Goal: Task Accomplishment & Management: Manage account settings

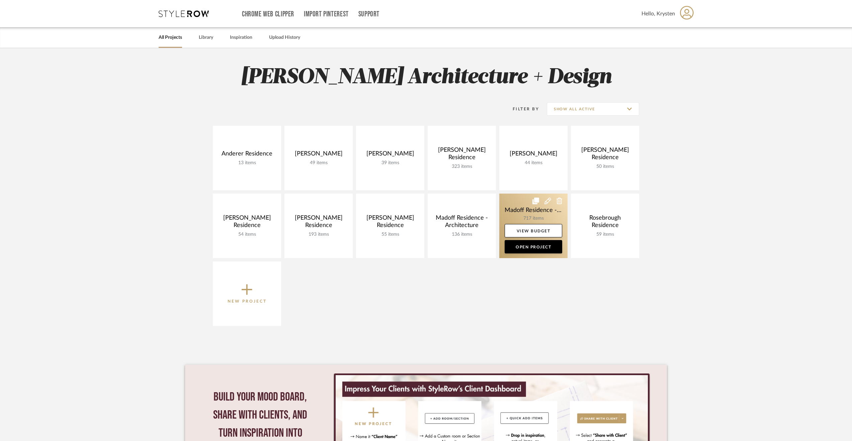
click at [510, 207] on link at bounding box center [533, 226] width 68 height 65
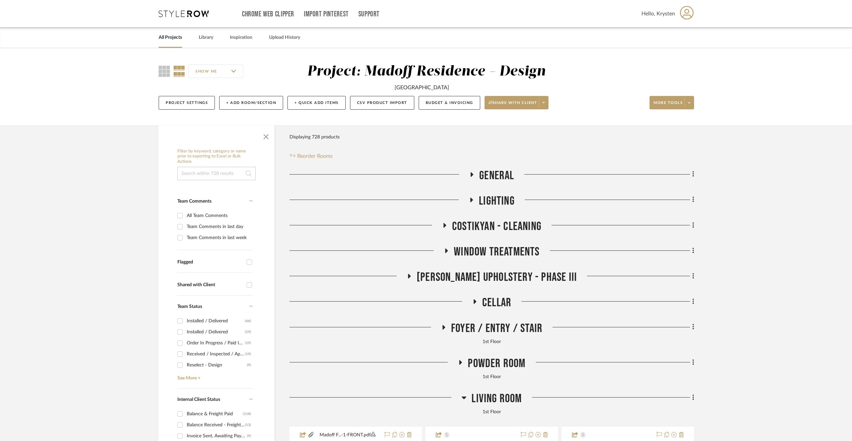
scroll to position [134, 0]
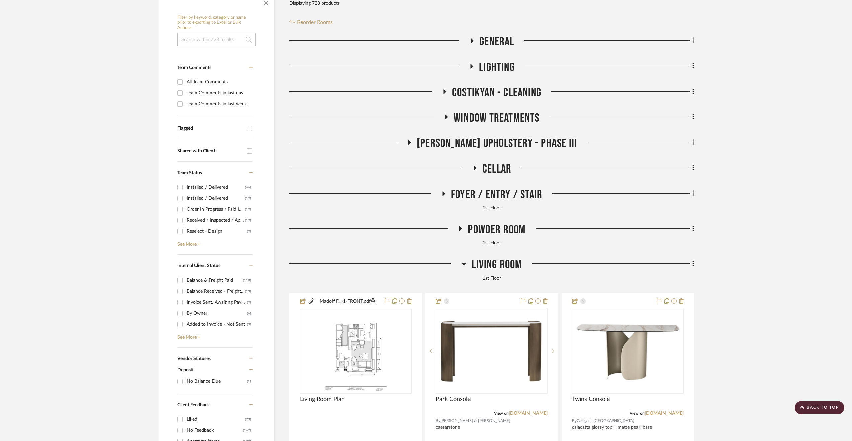
click at [490, 268] on span "Living Room" at bounding box center [496, 265] width 50 height 14
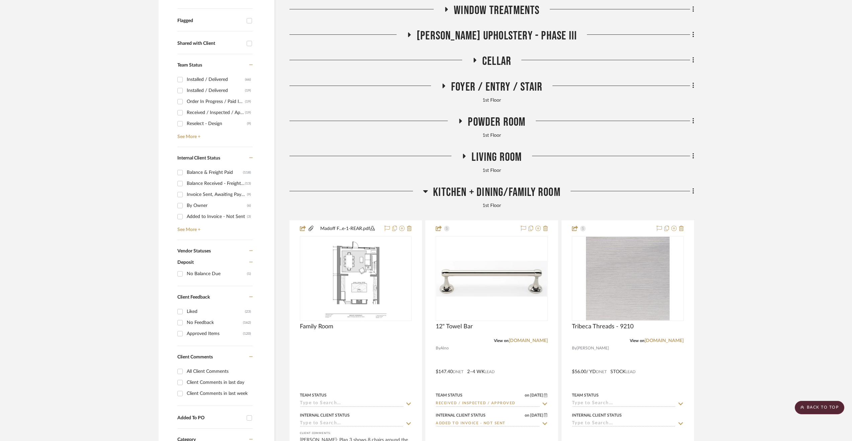
scroll to position [201, 0]
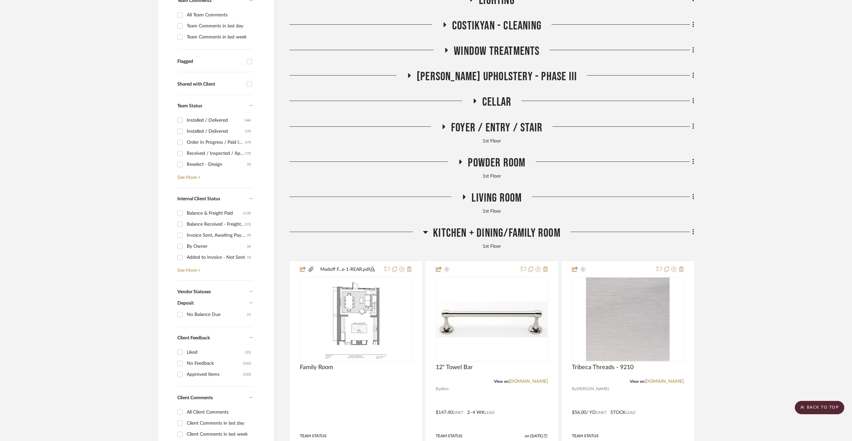
click at [508, 228] on span "Kitchen + Dining/Family Room" at bounding box center [496, 233] width 127 height 14
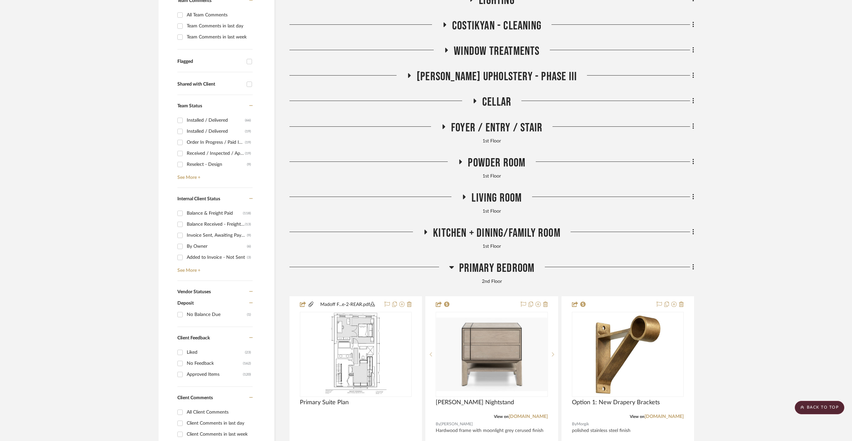
click at [491, 101] on span "Cellar" at bounding box center [496, 102] width 29 height 14
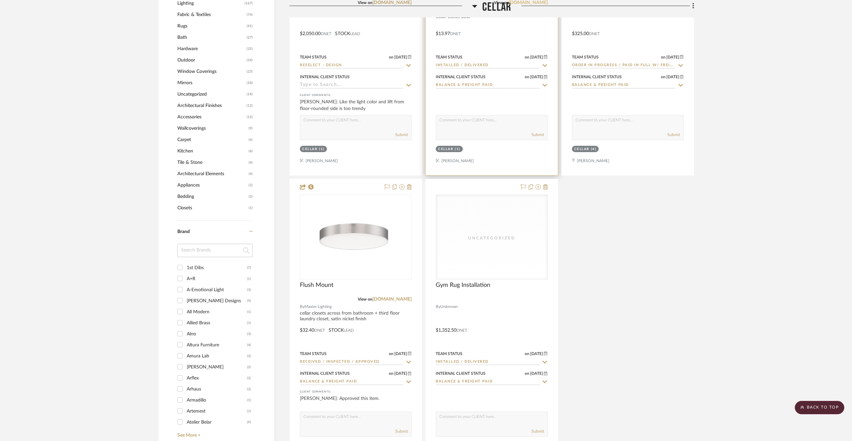
scroll to position [870, 0]
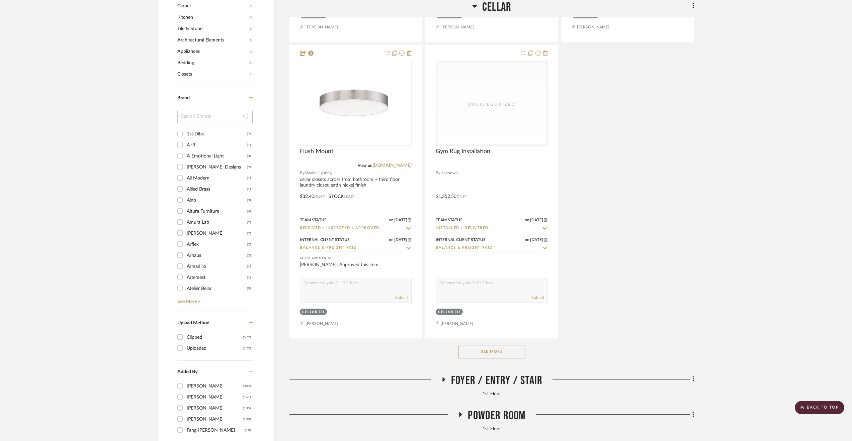
click at [502, 355] on button "See More" at bounding box center [491, 351] width 67 height 13
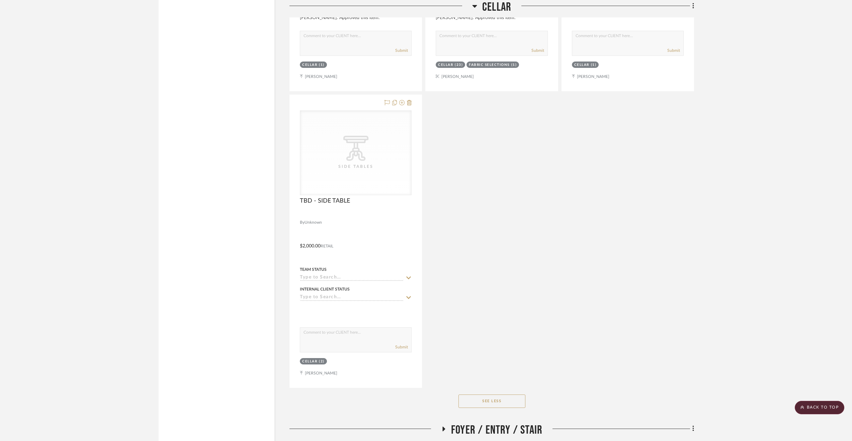
scroll to position [2140, 0]
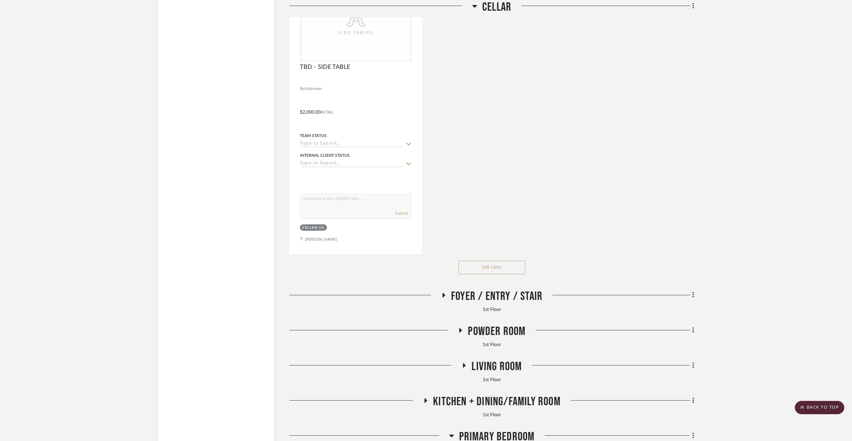
click at [482, 297] on span "Foyer / Entry / Stair" at bounding box center [496, 296] width 91 height 14
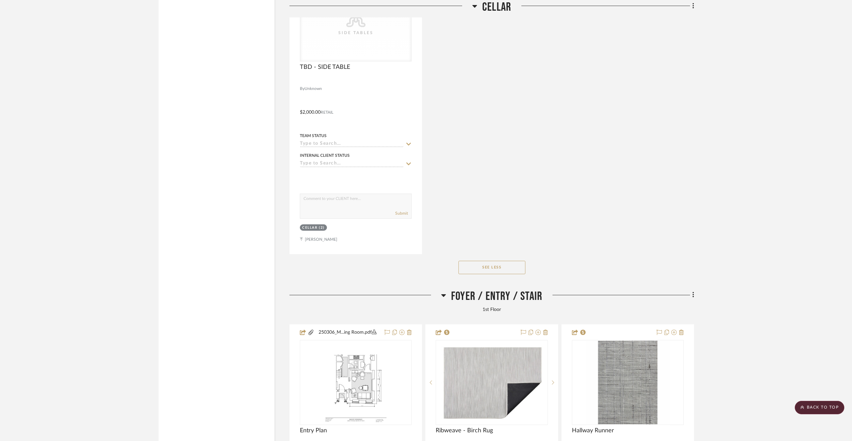
click at [474, 297] on span "Foyer / Entry / Stair" at bounding box center [496, 296] width 91 height 14
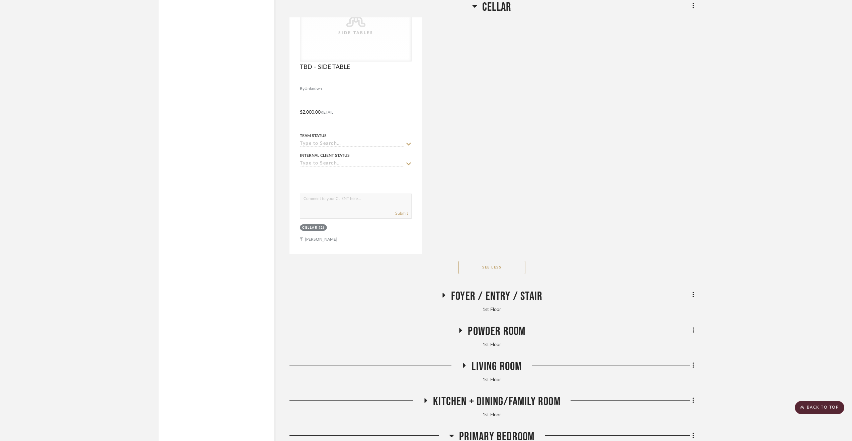
click at [474, 297] on span "Foyer / Entry / Stair" at bounding box center [496, 296] width 91 height 14
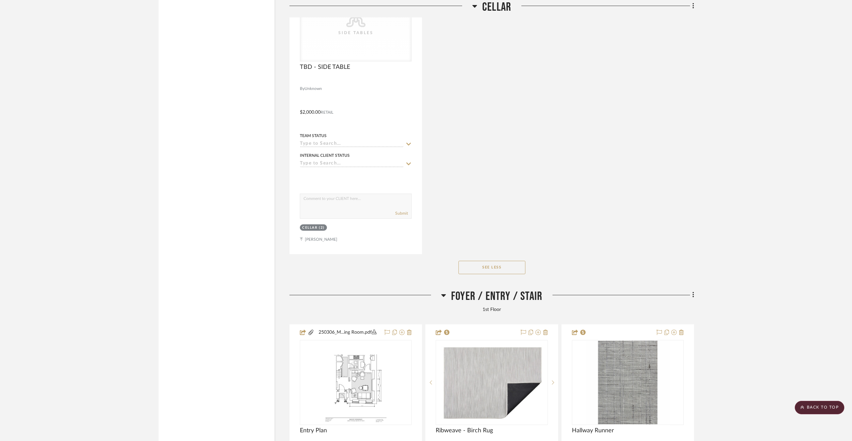
click at [498, 299] on span "Foyer / Entry / Stair" at bounding box center [496, 296] width 91 height 14
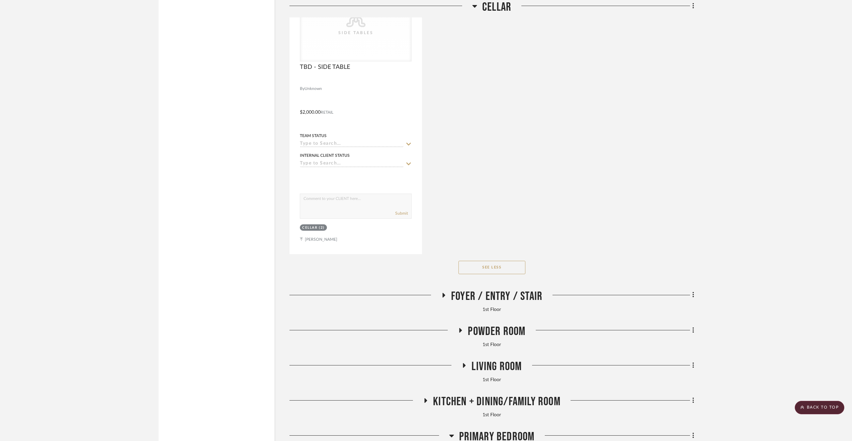
click at [492, 331] on span "Powder Room" at bounding box center [497, 331] width 58 height 14
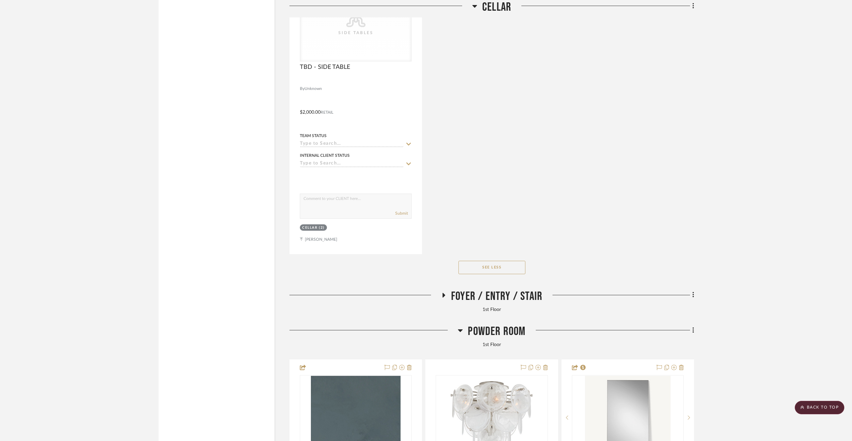
click at [492, 331] on span "Powder Room" at bounding box center [497, 331] width 58 height 14
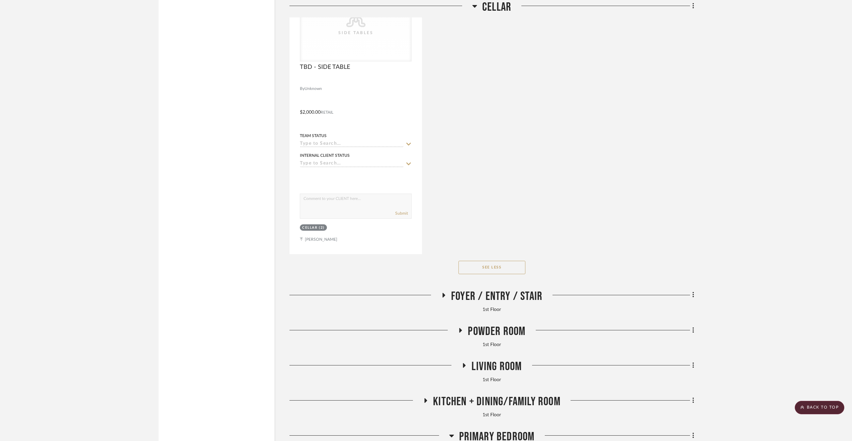
click at [489, 369] on span "Living Room" at bounding box center [496, 367] width 50 height 14
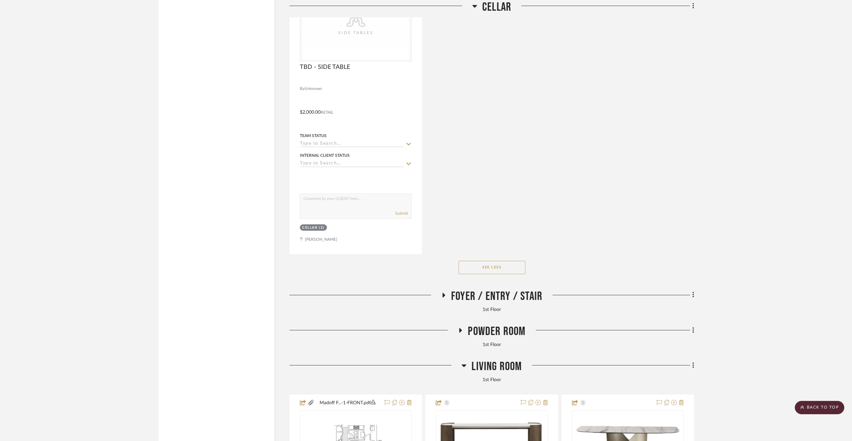
click at [489, 369] on span "Living Room" at bounding box center [496, 367] width 50 height 14
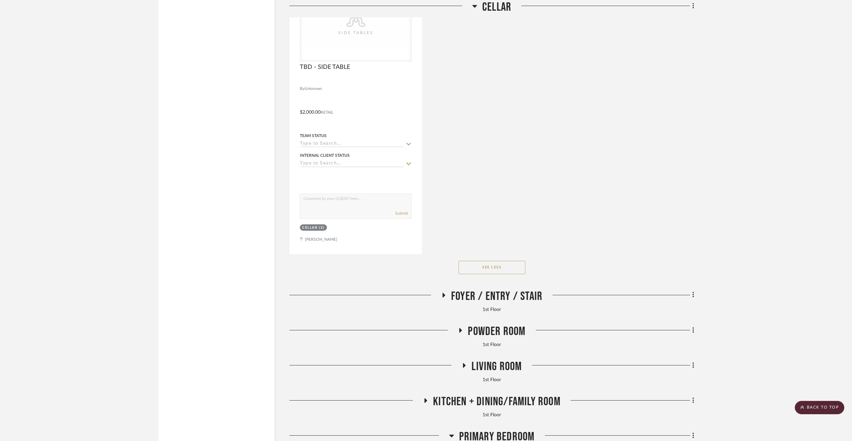
click at [463, 401] on span "Kitchen + Dining/Family Room" at bounding box center [496, 402] width 127 height 14
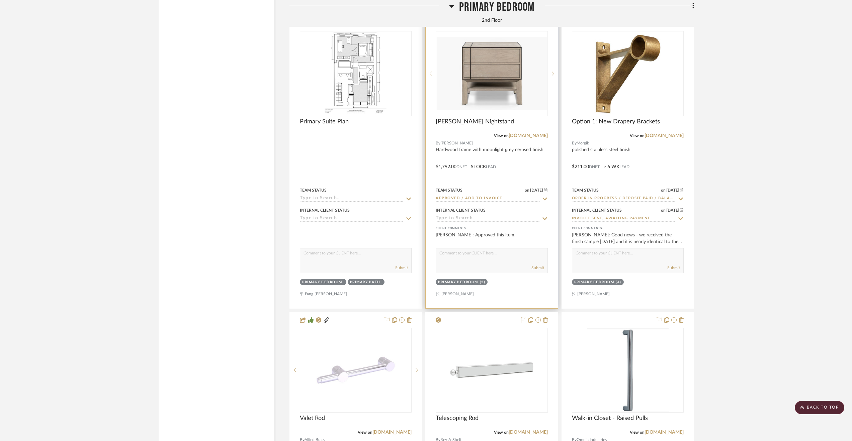
scroll to position [3378, 0]
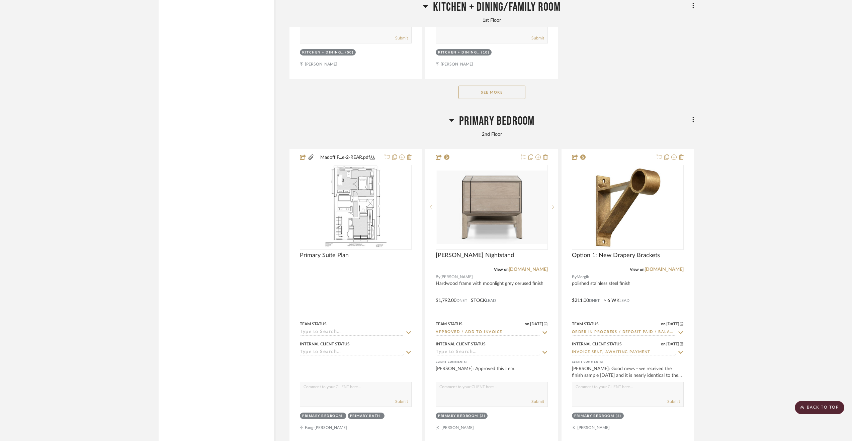
click at [494, 121] on span "Primary Bedroom" at bounding box center [497, 121] width 76 height 14
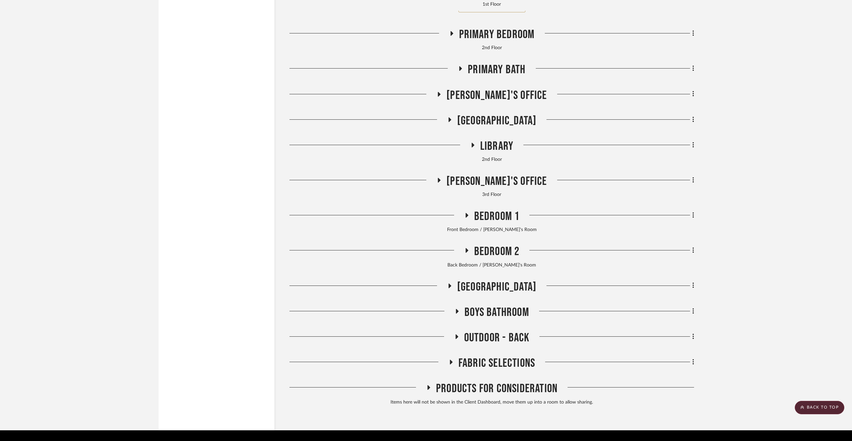
scroll to position [3488, 0]
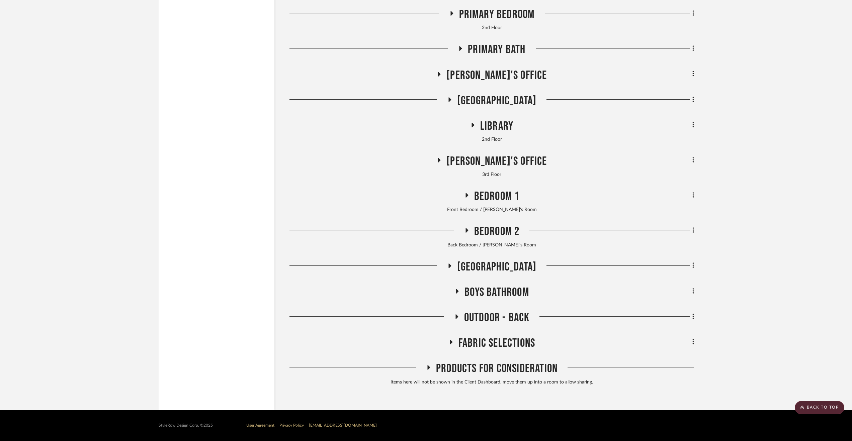
click at [489, 269] on span "[GEOGRAPHIC_DATA]" at bounding box center [496, 267] width 79 height 14
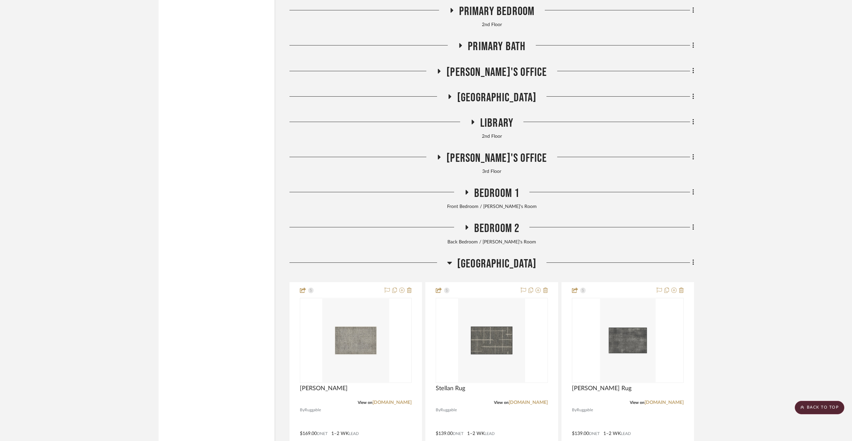
click at [489, 269] on span "[GEOGRAPHIC_DATA]" at bounding box center [496, 264] width 79 height 14
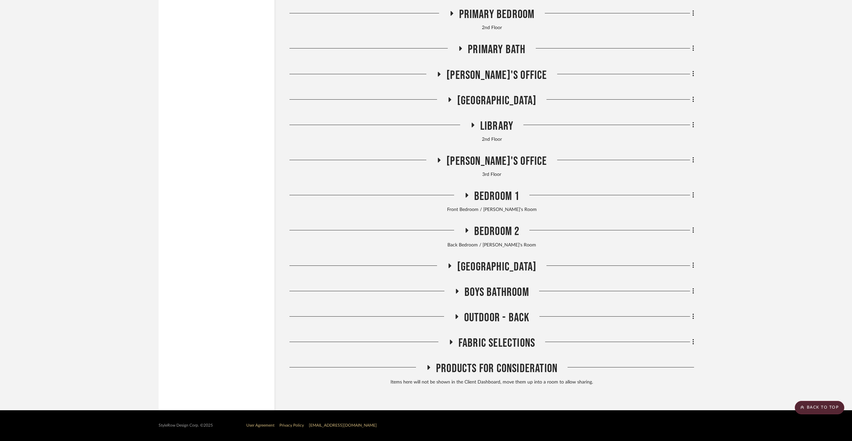
click at [495, 234] on span "Bedroom 2" at bounding box center [496, 231] width 45 height 14
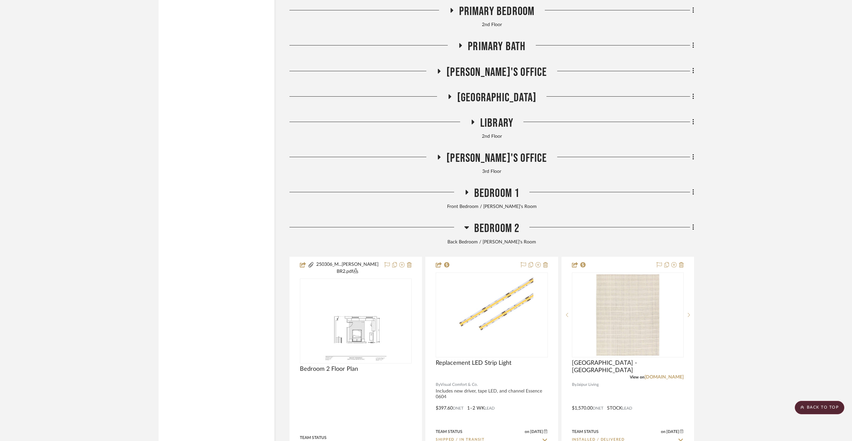
click at [495, 234] on span "Bedroom 2" at bounding box center [496, 228] width 45 height 14
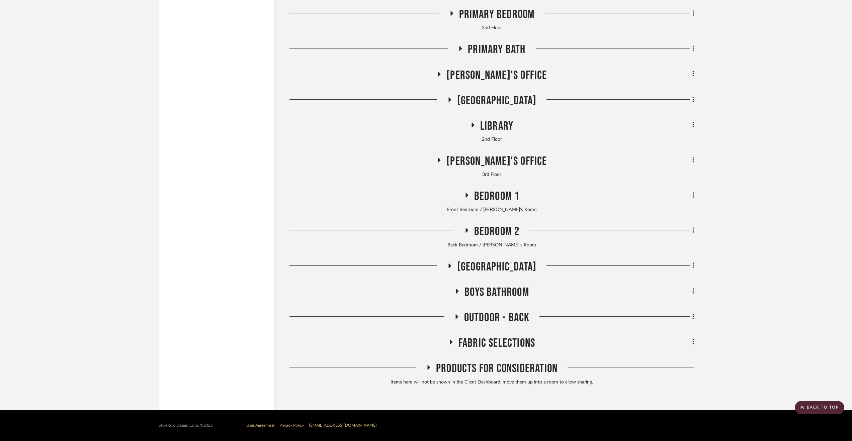
click at [489, 289] on span "Boys Bathroom" at bounding box center [496, 292] width 65 height 14
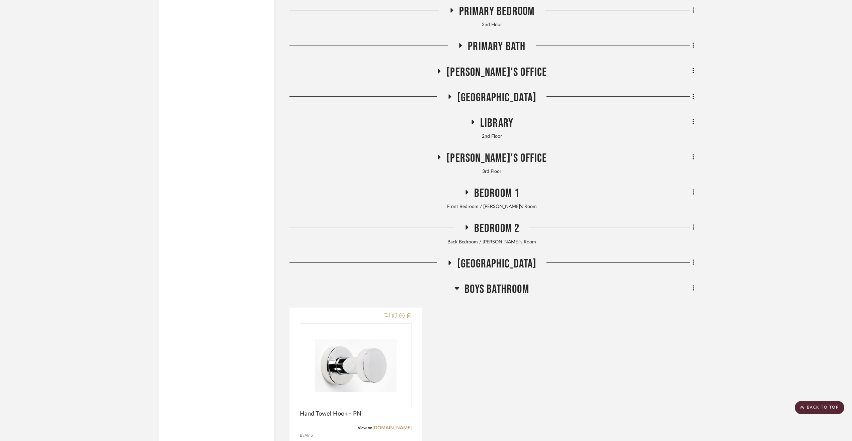
click at [489, 289] on span "Boys Bathroom" at bounding box center [496, 289] width 65 height 14
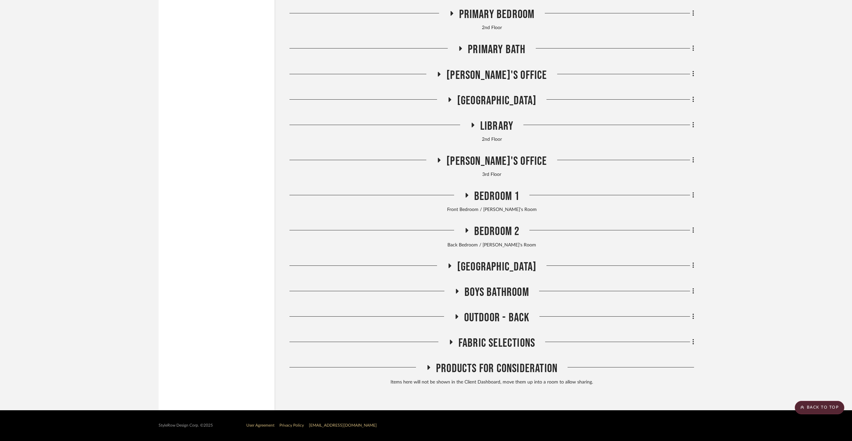
click at [469, 319] on span "Outdoor - Back" at bounding box center [497, 318] width 66 height 14
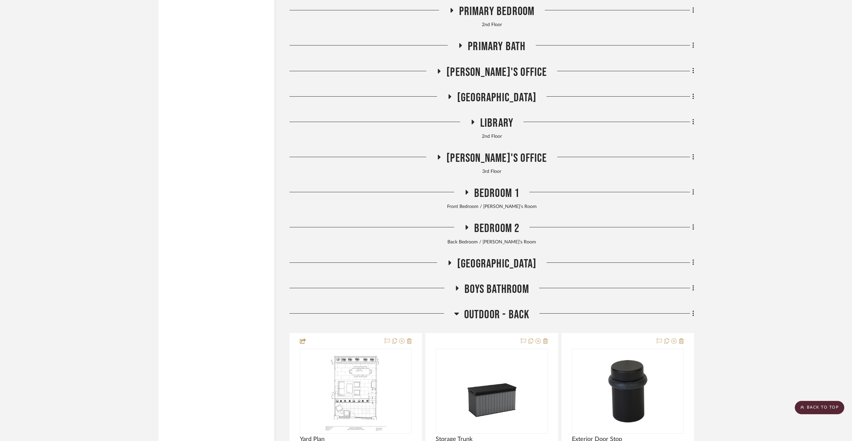
click at [469, 319] on span "Outdoor - Back" at bounding box center [497, 315] width 66 height 14
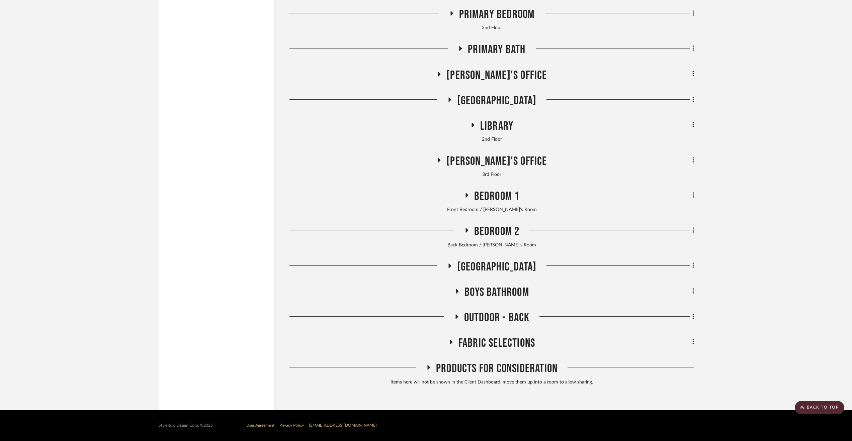
click at [495, 156] on span "[PERSON_NAME]'s Office" at bounding box center [496, 161] width 100 height 14
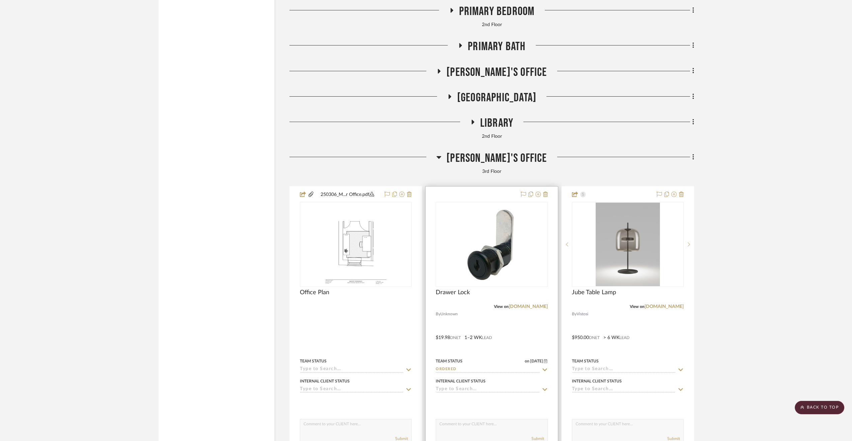
click at [480, 373] on input "Ordered" at bounding box center [487, 370] width 104 height 6
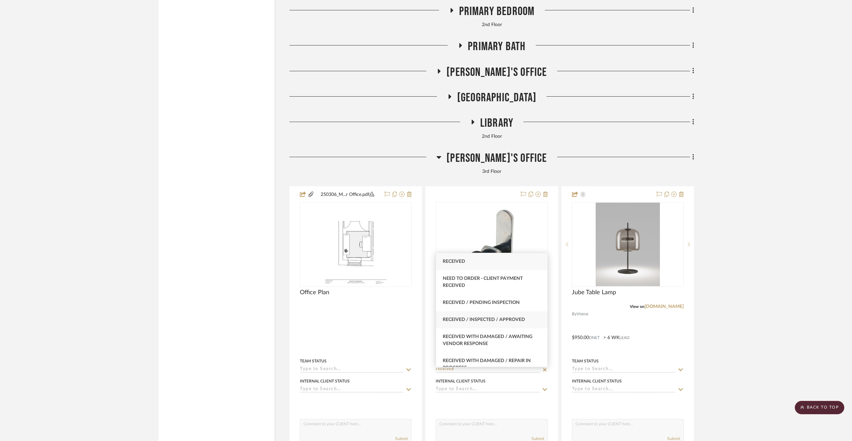
type input "received"
click at [498, 322] on span "Received / Inspected / Approved" at bounding box center [483, 319] width 82 height 5
type input "[DATE]"
type input "Received / Inspected / Approved"
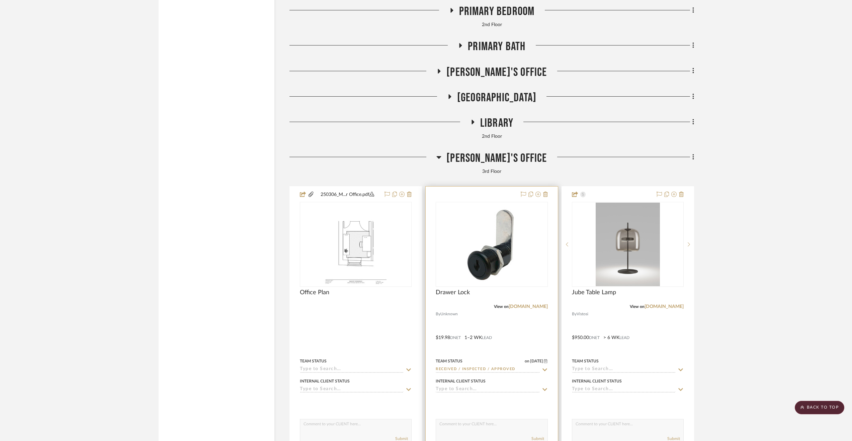
click at [468, 390] on input at bounding box center [487, 390] width 104 height 6
type input "added"
click at [474, 380] on span "Added to Invoice - Not Sent" at bounding box center [477, 378] width 71 height 5
type input "[DATE]"
type input "Added to Invoice - Not Sent"
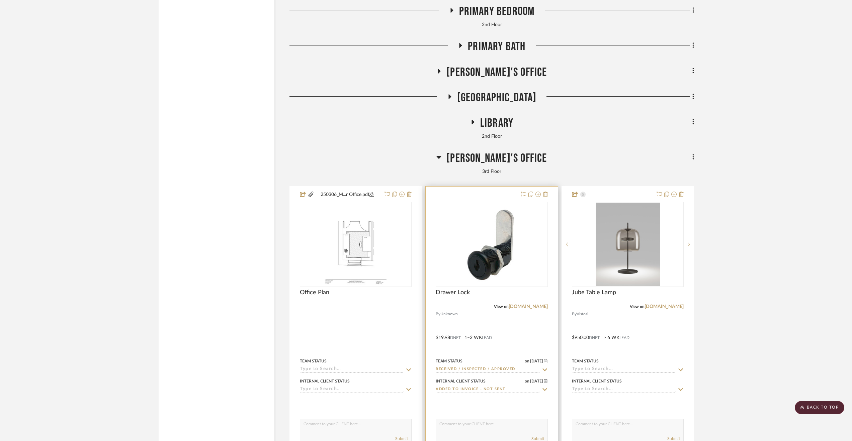
click at [516, 340] on div at bounding box center [491, 333] width 132 height 293
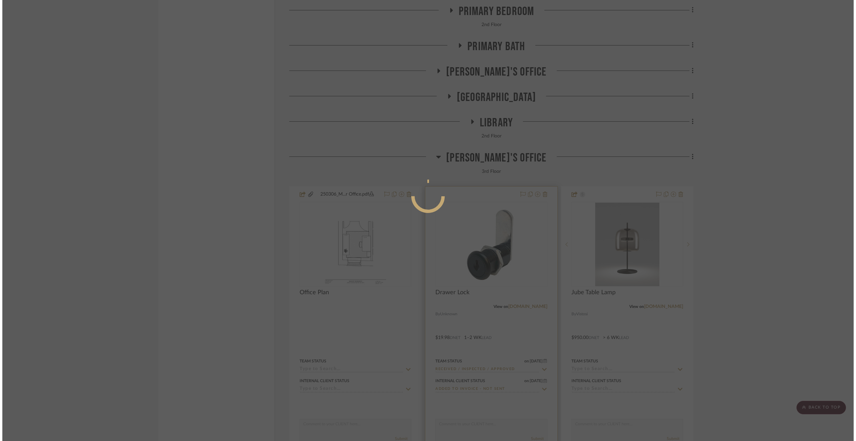
scroll to position [0, 0]
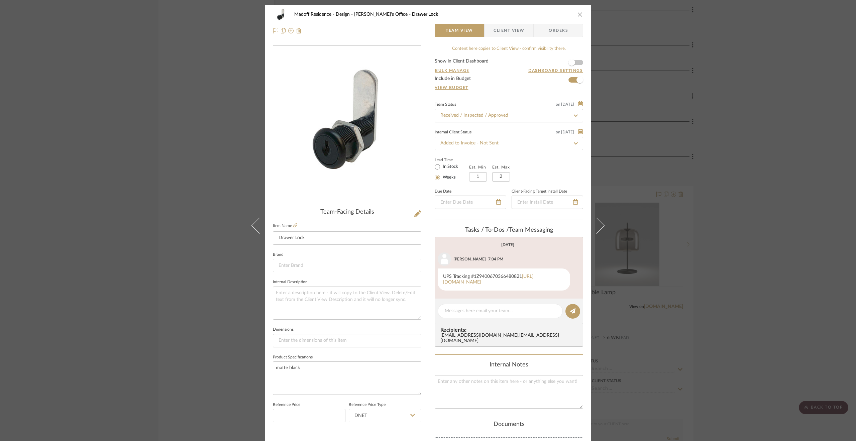
click at [487, 321] on editor-of-message at bounding box center [509, 312] width 148 height 26
click at [489, 315] on textarea at bounding box center [500, 311] width 111 height 7
type textarea "R"
click at [479, 285] on link "[URL][DOMAIN_NAME]" at bounding box center [488, 279] width 90 height 10
click at [513, 315] on textarea "Delivered to MAD office" at bounding box center [500, 311] width 111 height 7
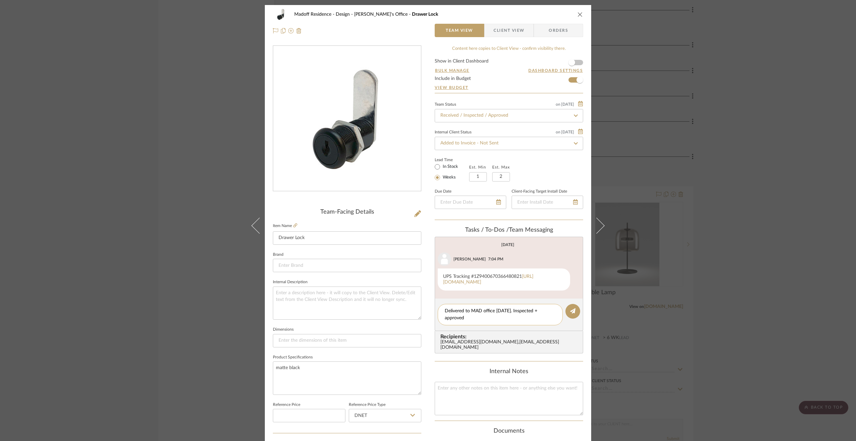
type textarea "Delivered to MAD office [DATE]. Inspected + approved."
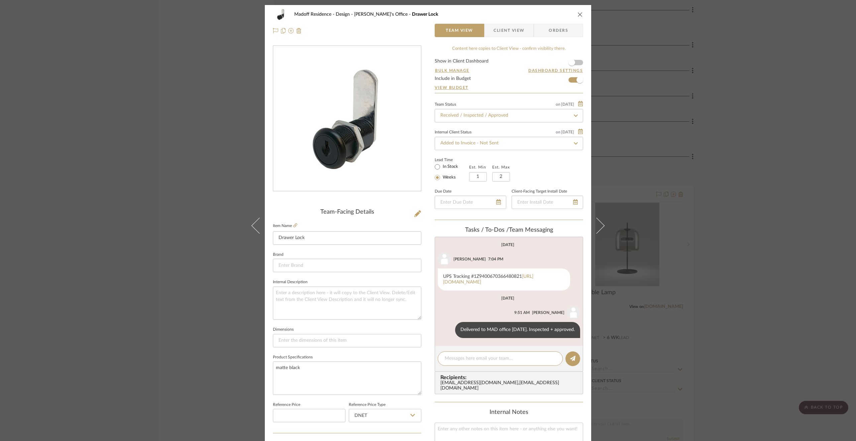
click at [774, 312] on div "Madoff Residence - Design [PERSON_NAME]'s Office Drawer Lock Team View Client V…" at bounding box center [428, 220] width 856 height 441
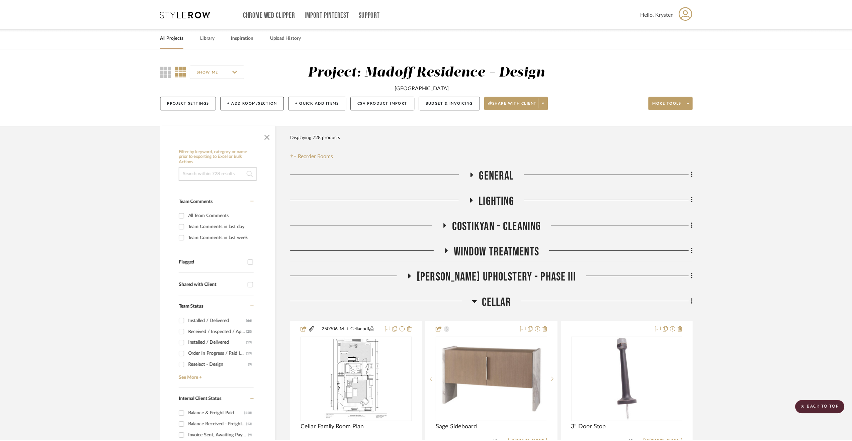
scroll to position [3488, 0]
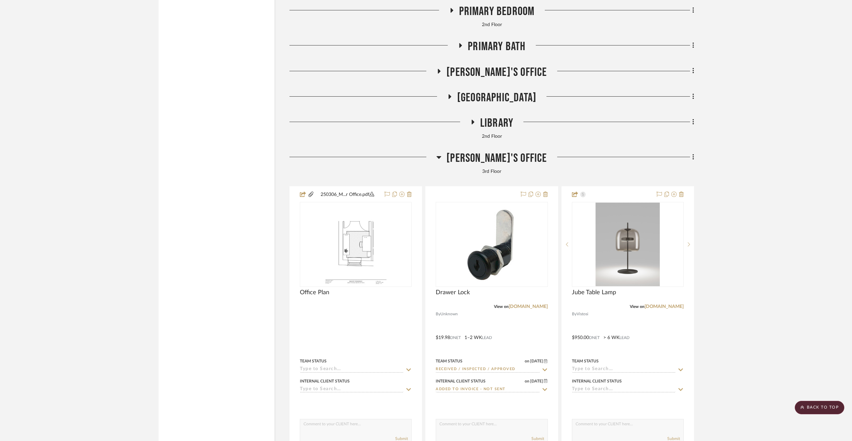
click at [497, 156] on span "[PERSON_NAME]'s Office" at bounding box center [496, 158] width 100 height 14
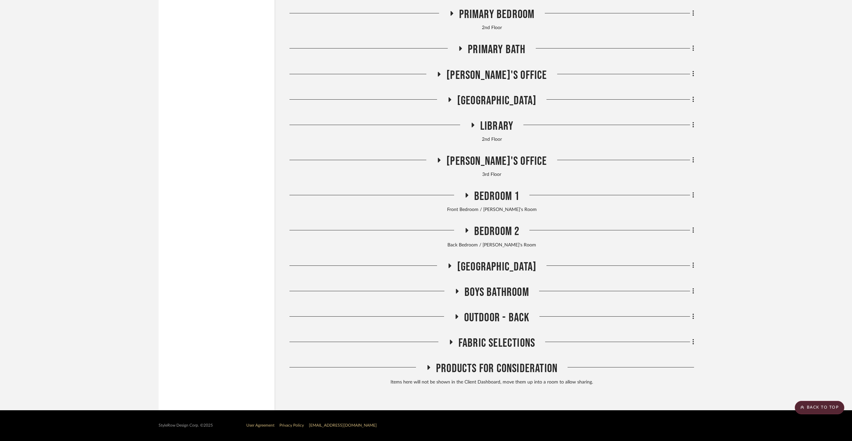
click at [496, 126] on span "Library" at bounding box center [496, 126] width 33 height 14
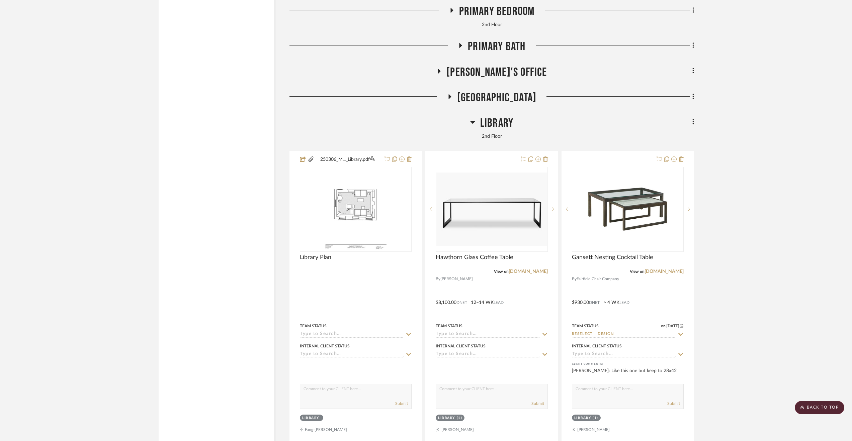
click at [496, 126] on span "Library" at bounding box center [496, 123] width 33 height 14
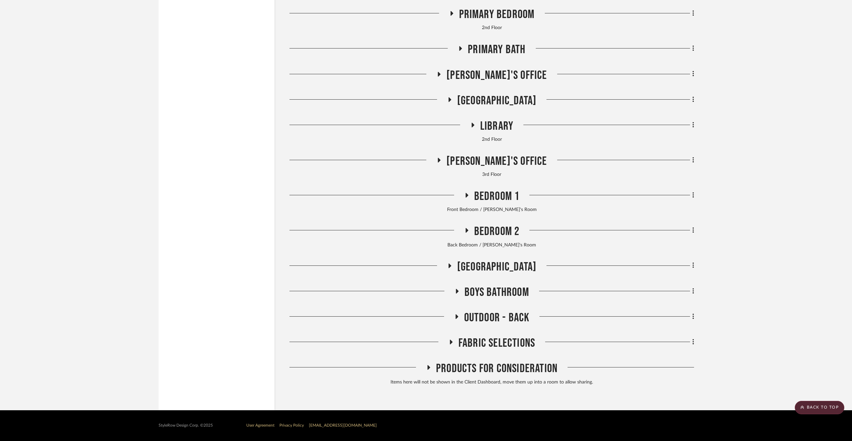
click at [495, 102] on span "[GEOGRAPHIC_DATA]" at bounding box center [496, 101] width 79 height 14
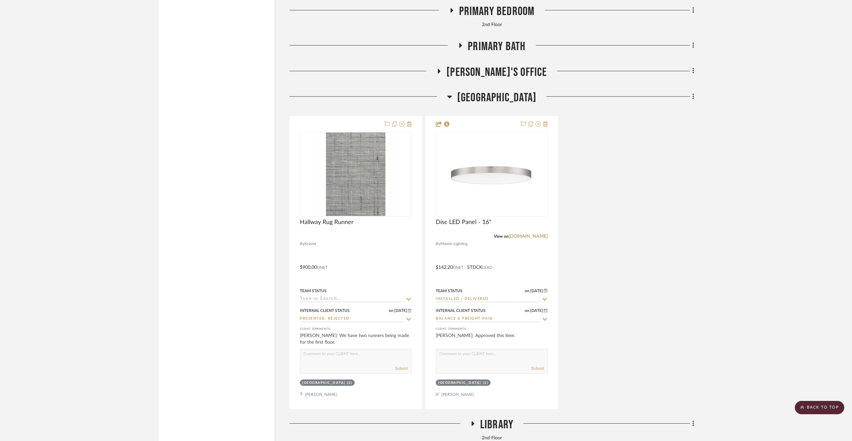
click at [495, 102] on span "[GEOGRAPHIC_DATA]" at bounding box center [496, 98] width 79 height 14
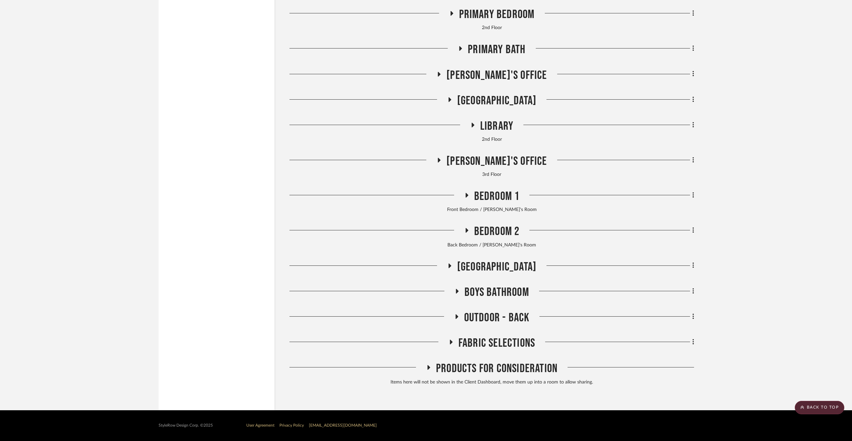
click at [514, 70] on span "[PERSON_NAME]'s Office" at bounding box center [496, 75] width 100 height 14
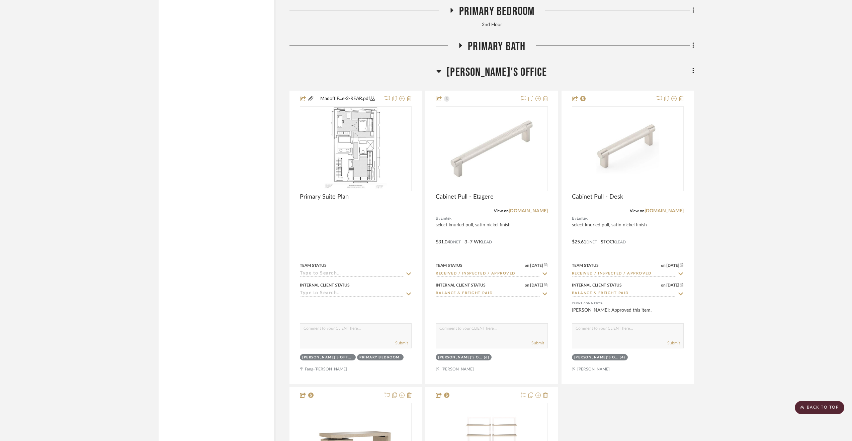
click at [513, 72] on span "[PERSON_NAME]'s Office" at bounding box center [496, 72] width 100 height 14
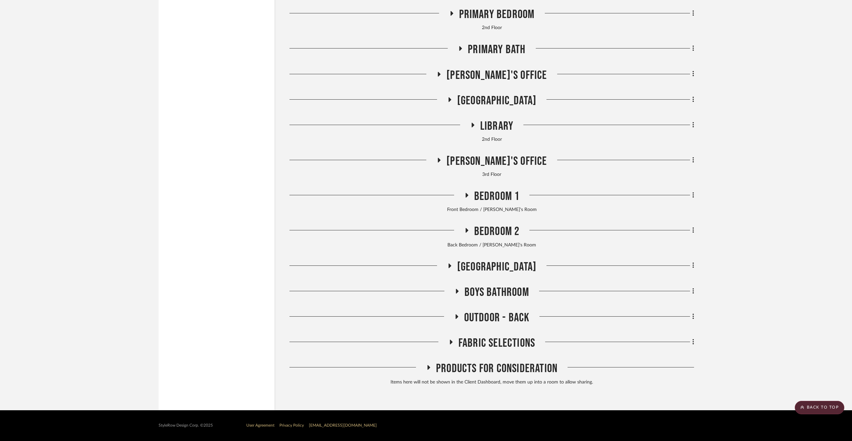
click at [512, 48] on span "Primary Bath" at bounding box center [497, 49] width 58 height 14
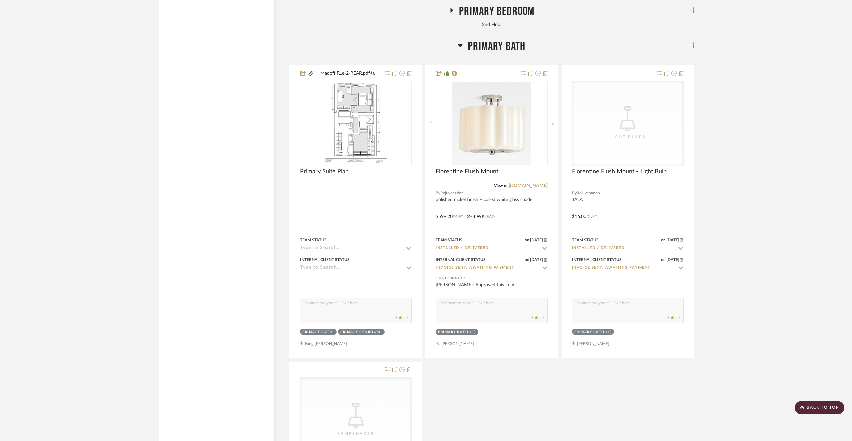
click at [512, 48] on span "Primary Bath" at bounding box center [497, 46] width 58 height 14
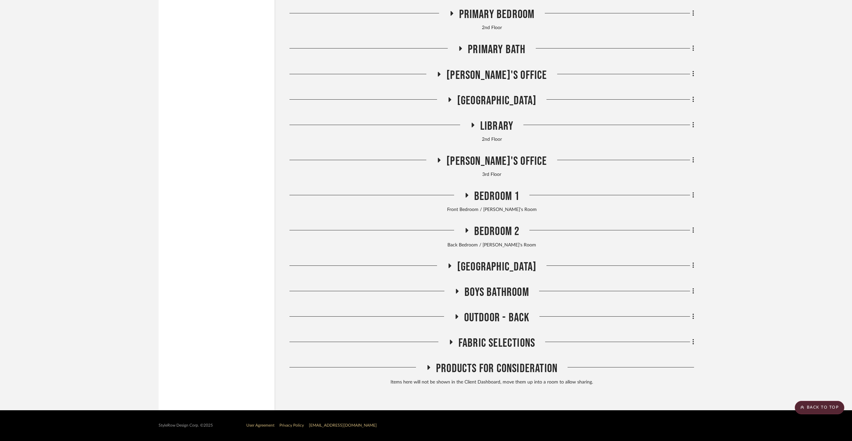
click at [500, 19] on span "Primary Bedroom" at bounding box center [497, 14] width 76 height 14
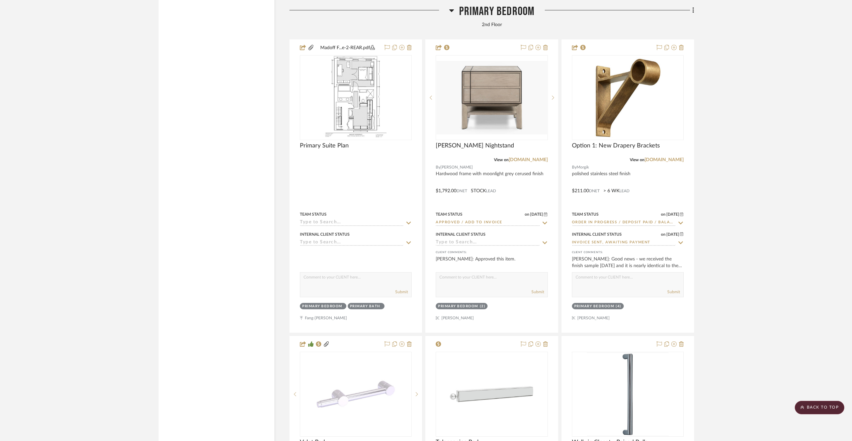
click at [500, 19] on span "Primary Bedroom" at bounding box center [497, 11] width 76 height 14
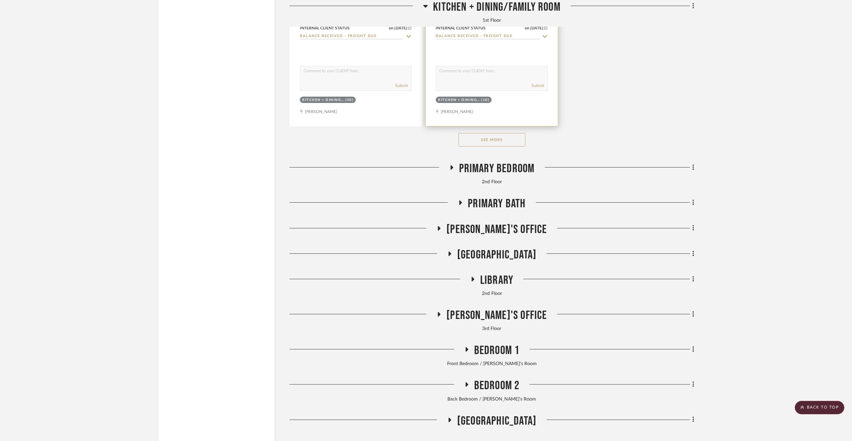
scroll to position [3287, 0]
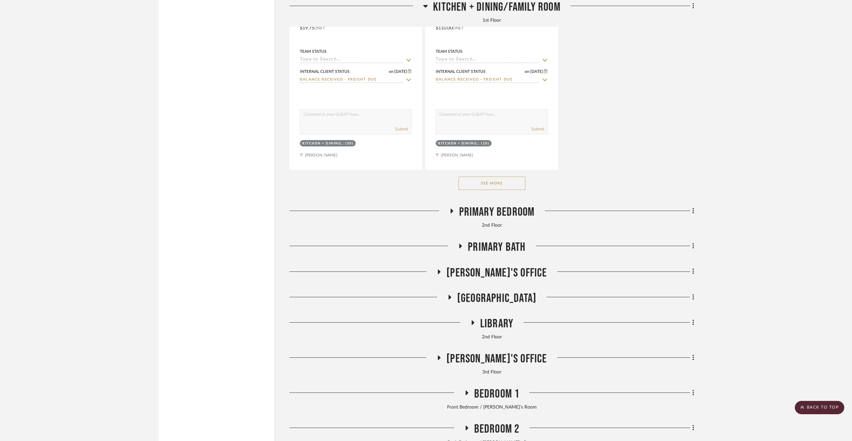
click at [497, 208] on span "Primary Bedroom" at bounding box center [497, 212] width 76 height 14
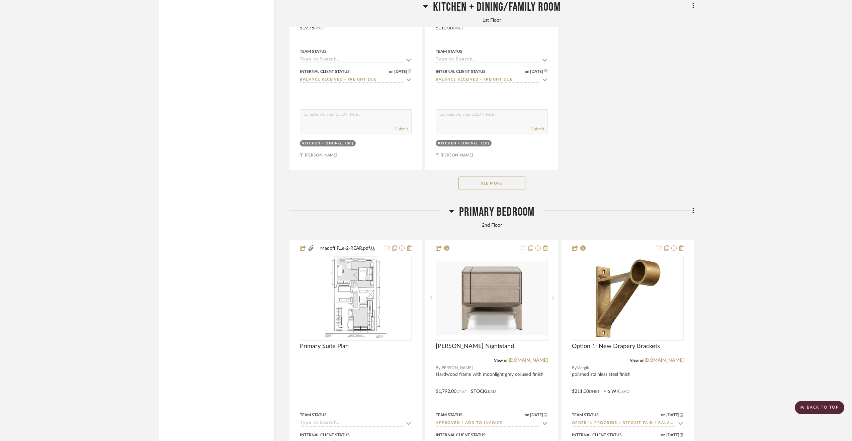
click at [496, 213] on span "Primary Bedroom" at bounding box center [497, 212] width 76 height 14
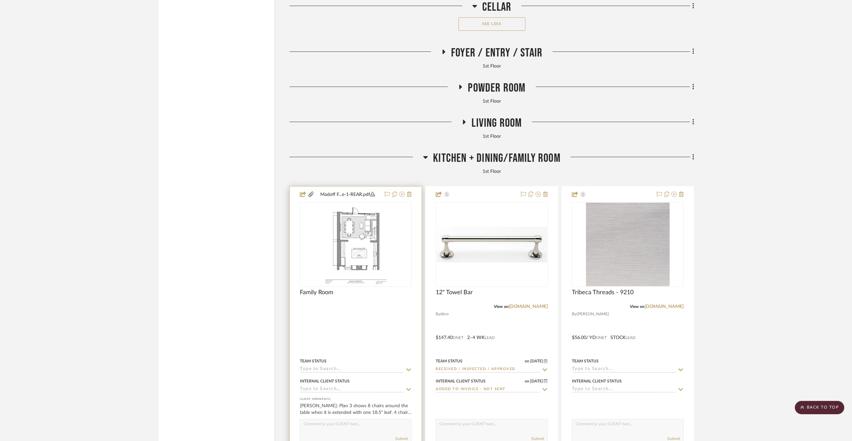
scroll to position [2284, 0]
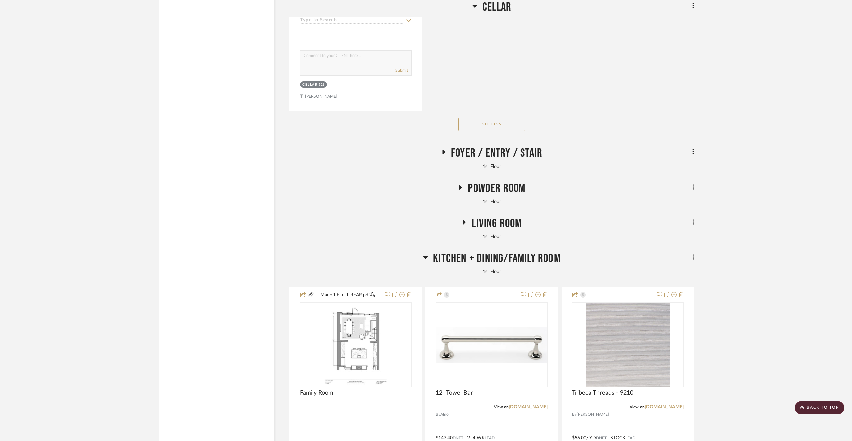
click at [456, 257] on span "Kitchen + Dining/Family Room" at bounding box center [496, 259] width 127 height 14
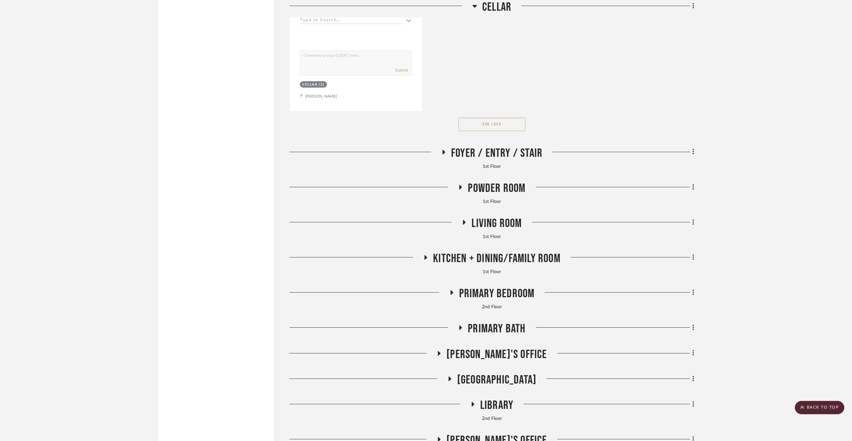
click at [481, 222] on span "Living Room" at bounding box center [496, 223] width 50 height 14
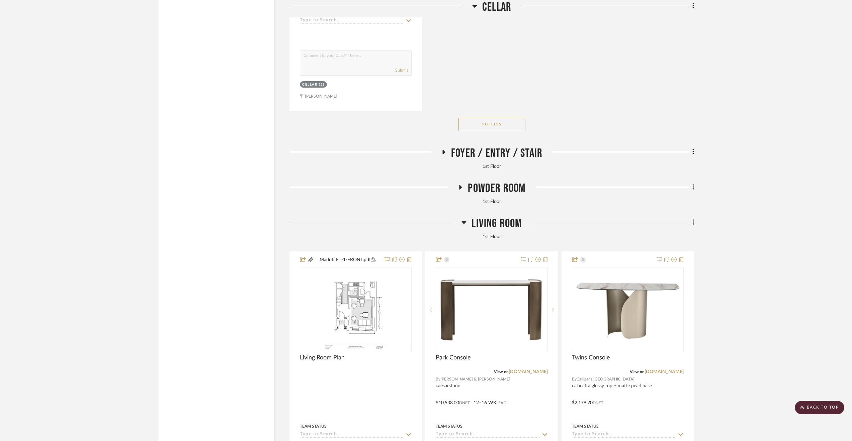
click at [481, 222] on span "Living Room" at bounding box center [496, 223] width 50 height 14
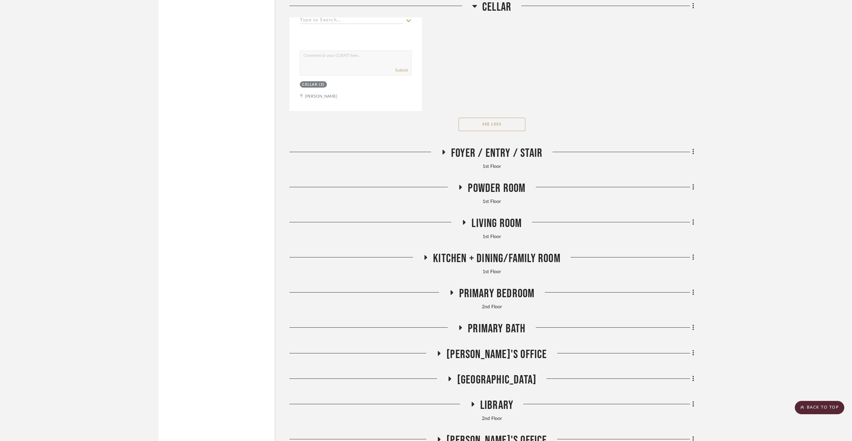
click at [480, 188] on span "Powder Room" at bounding box center [497, 188] width 58 height 14
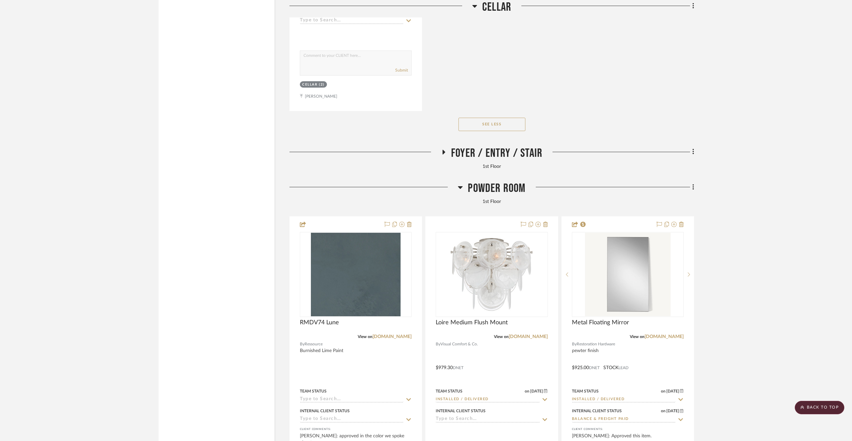
click at [480, 188] on span "Powder Room" at bounding box center [497, 188] width 58 height 14
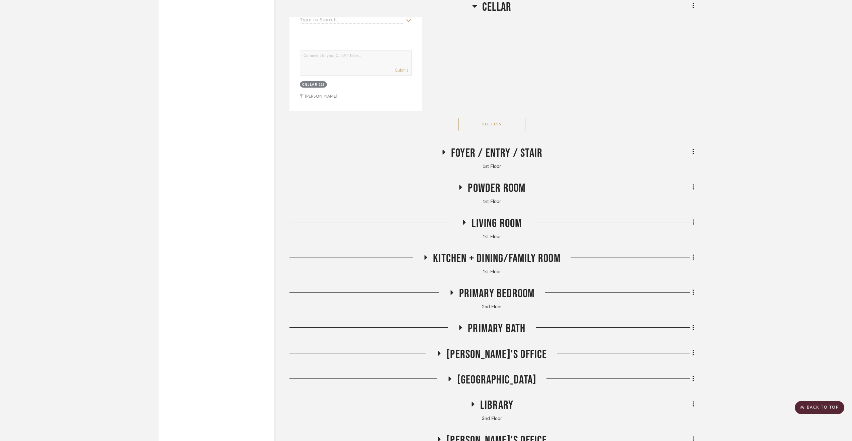
click at [483, 151] on span "Foyer / Entry / Stair" at bounding box center [496, 153] width 91 height 14
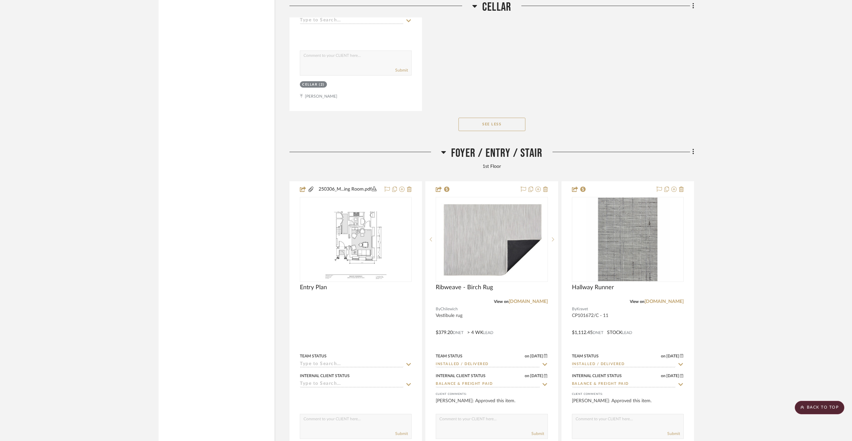
click at [483, 152] on span "Foyer / Entry / Stair" at bounding box center [496, 153] width 91 height 14
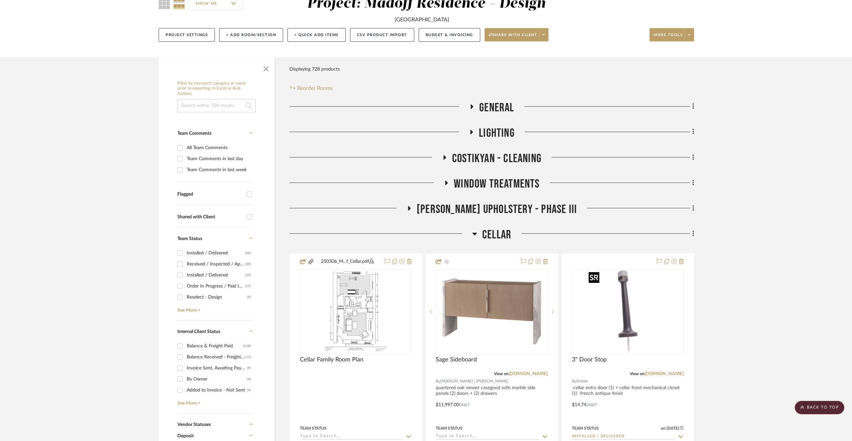
scroll to position [9, 0]
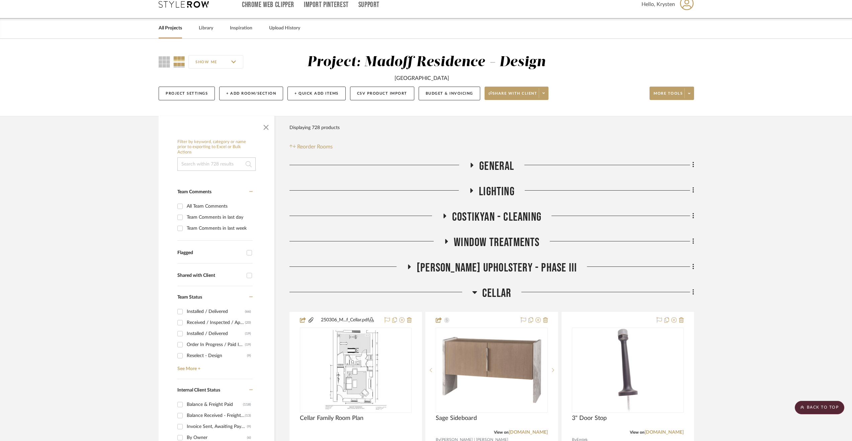
click at [490, 291] on span "Cellar" at bounding box center [496, 293] width 29 height 14
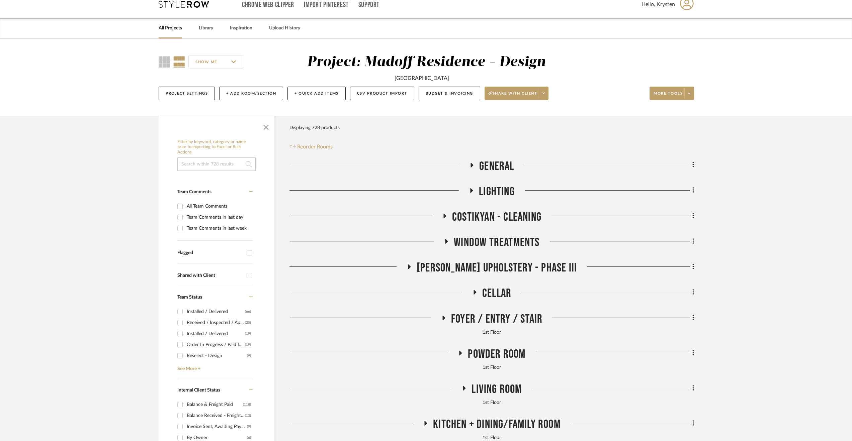
click at [171, 32] on link "All Projects" at bounding box center [170, 28] width 23 height 9
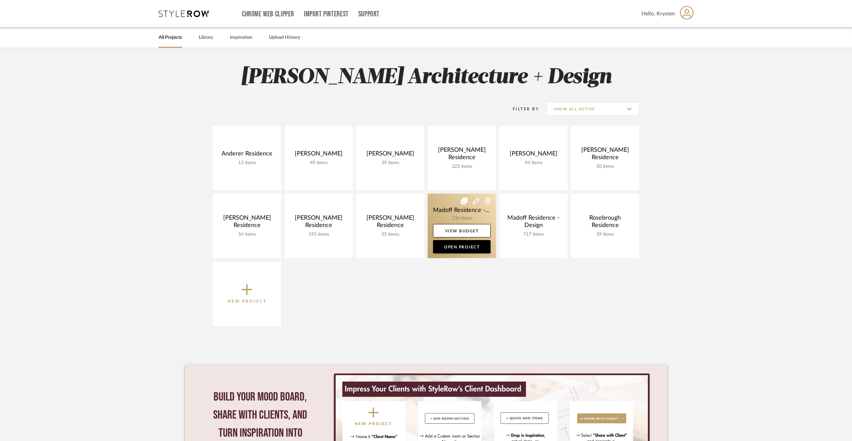
click at [443, 214] on link at bounding box center [461, 226] width 68 height 65
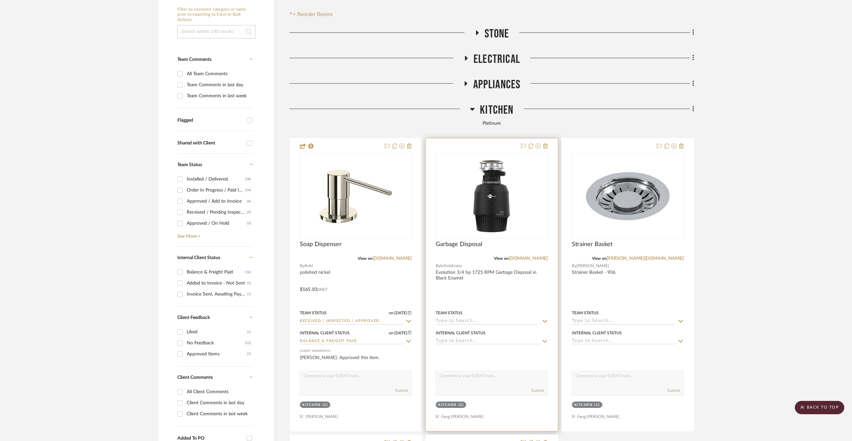
scroll to position [100, 0]
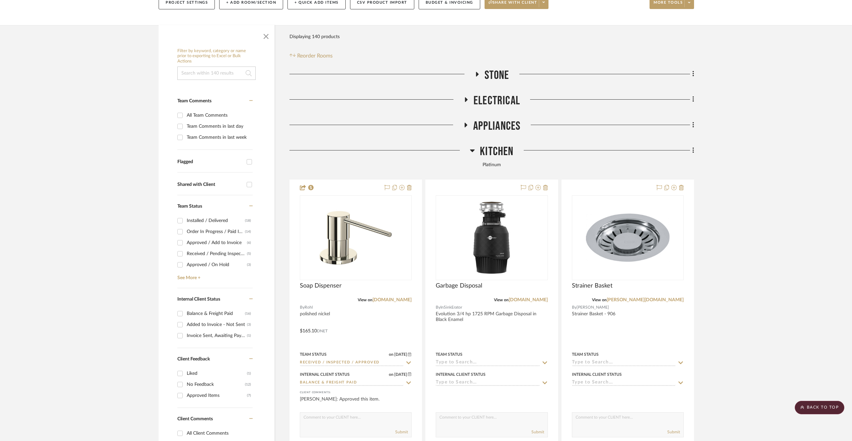
click at [500, 151] on span "Kitchen" at bounding box center [496, 151] width 33 height 14
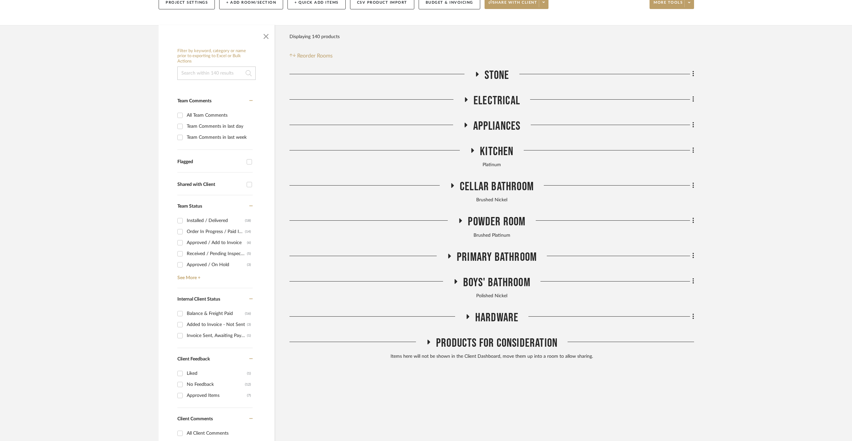
click at [495, 116] on div "Stone Electrical Appliances Kitchen Platinum Cellar Bathroom Brushed Nickel Pow…" at bounding box center [491, 215] width 404 height 295
click at [495, 125] on span "Appliances" at bounding box center [496, 126] width 47 height 14
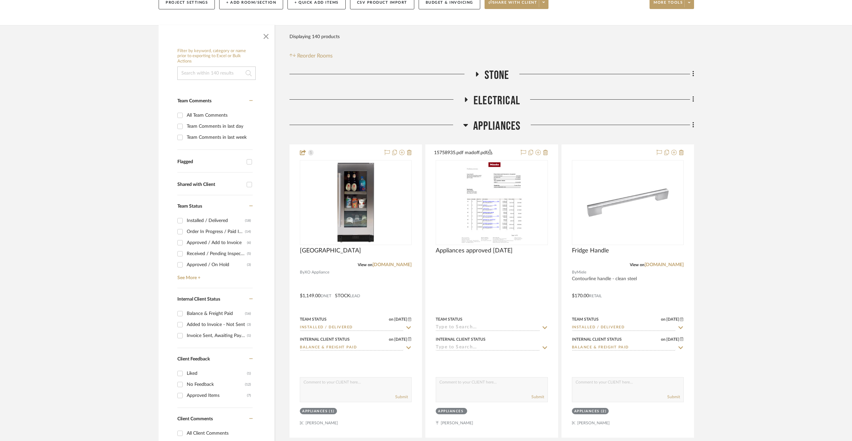
click at [495, 125] on span "Appliances" at bounding box center [496, 126] width 47 height 14
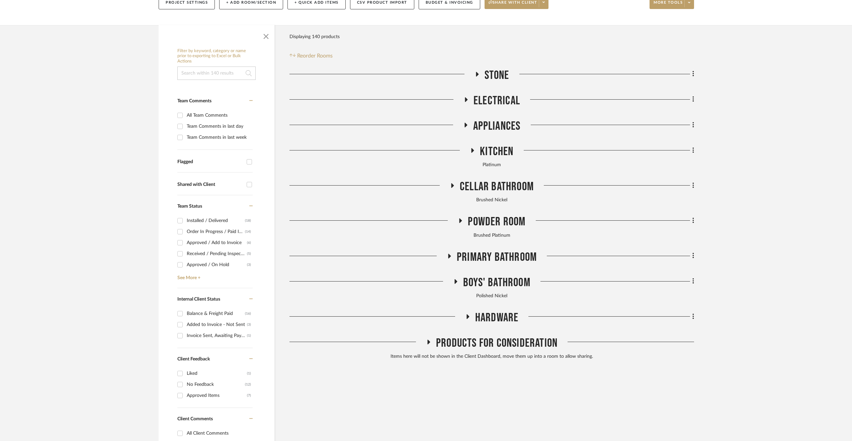
click at [503, 97] on span "Electrical" at bounding box center [496, 101] width 46 height 14
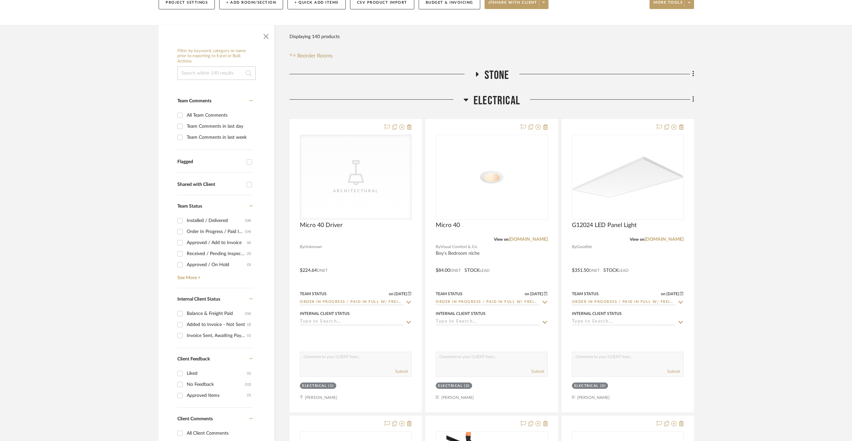
click at [503, 97] on span "Electrical" at bounding box center [496, 101] width 46 height 14
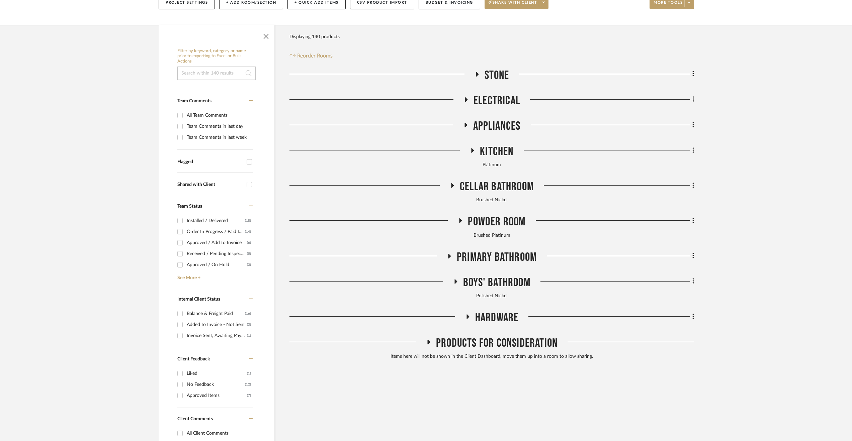
click at [498, 81] on span "Stone" at bounding box center [496, 75] width 25 height 14
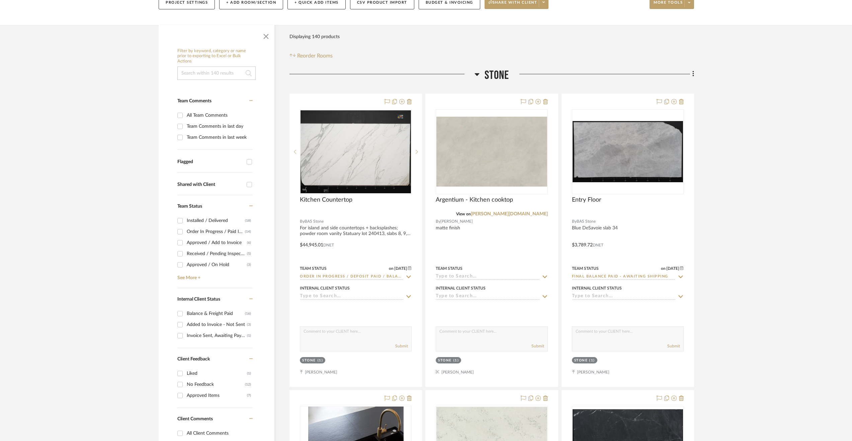
click at [498, 81] on span "Stone" at bounding box center [496, 75] width 25 height 14
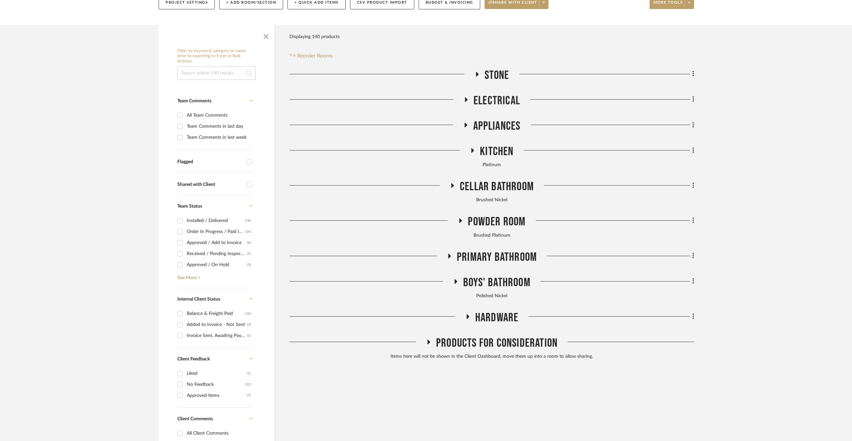
click at [499, 176] on div "Stone Electrical Appliances Kitchen Platinum Cellar Bathroom Brushed Nickel Pow…" at bounding box center [491, 215] width 404 height 295
click at [500, 180] on span "Cellar Bathroom" at bounding box center [497, 187] width 74 height 14
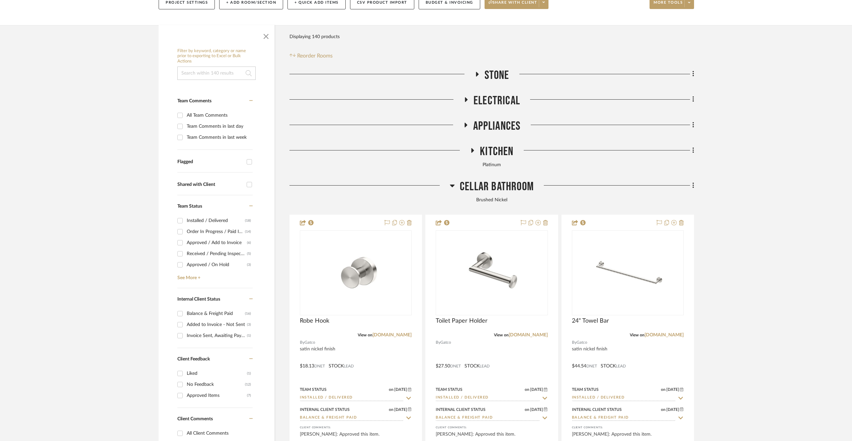
click at [500, 180] on span "Cellar Bathroom" at bounding box center [497, 187] width 74 height 14
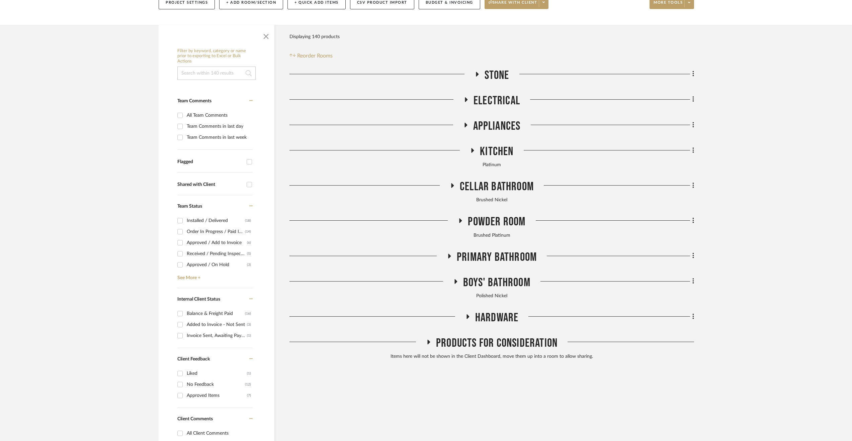
click at [500, 180] on span "Cellar Bathroom" at bounding box center [497, 187] width 74 height 14
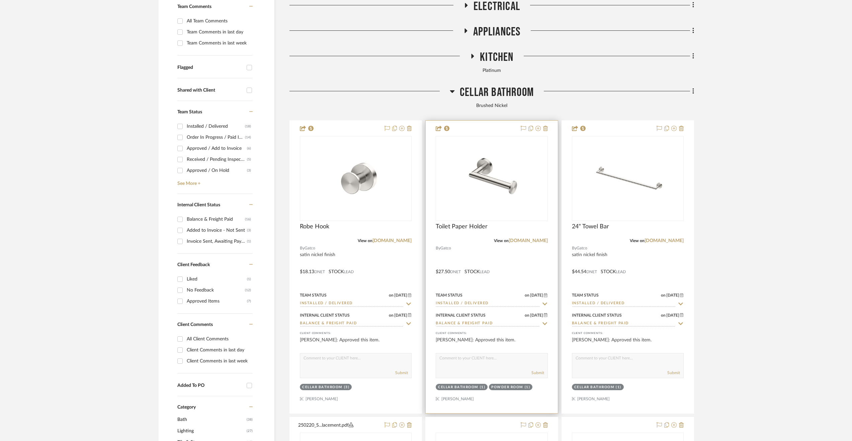
scroll to position [234, 0]
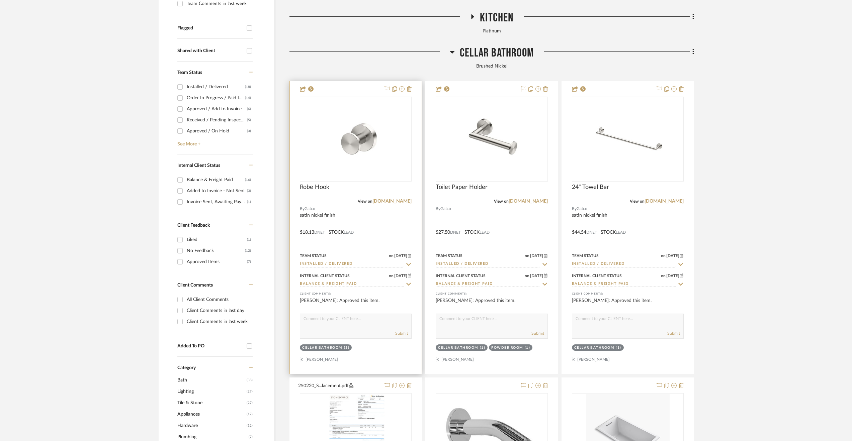
click at [387, 222] on div at bounding box center [356, 227] width 132 height 293
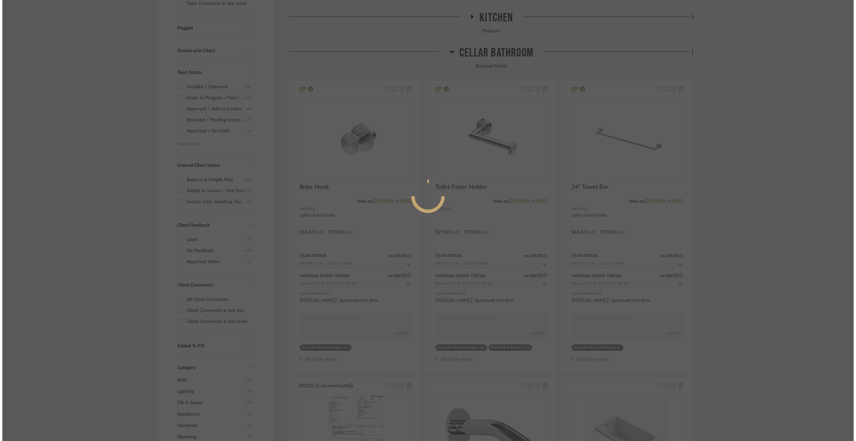
scroll to position [0, 0]
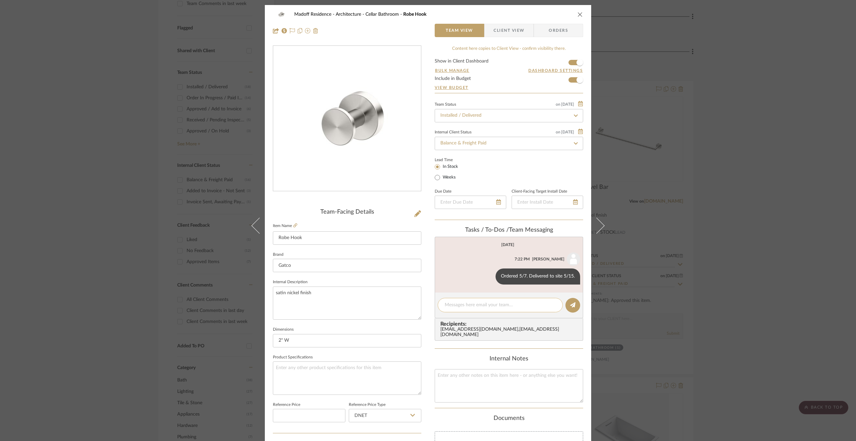
click at [497, 305] on textarea at bounding box center [500, 305] width 111 height 7
click at [464, 311] on textarea "1 robe hook not used + misplaced. Another one ordered" at bounding box center [500, 309] width 111 height 14
click at [445, 308] on textarea "1 robe hook not used + misplaced. Another one ordered [DATE]. Delivered to MAD …" at bounding box center [500, 309] width 111 height 14
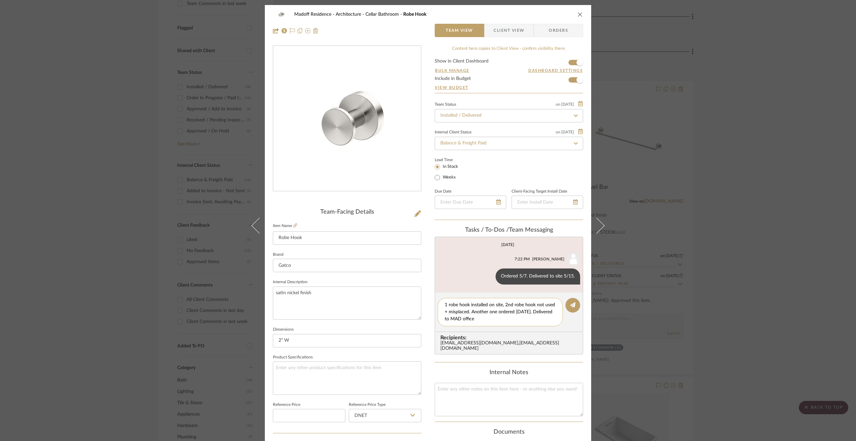
drag, startPoint x: 493, startPoint y: 313, endPoint x: 470, endPoint y: 310, distance: 23.9
click at [470, 310] on textarea "1 robe hook installed on site, 2nd robe hook not used + misplaced. Another one …" at bounding box center [500, 312] width 111 height 21
click at [503, 318] on textarea "1 robe hook installed on site, 2nd robe hook not used + misplaced. New robe hoo…" at bounding box center [500, 312] width 111 height 21
paste textarea "1Z9620450391486162"
type textarea "1 robe hook installed on site, 2nd robe hook not used + misplaced. New robe hoo…"
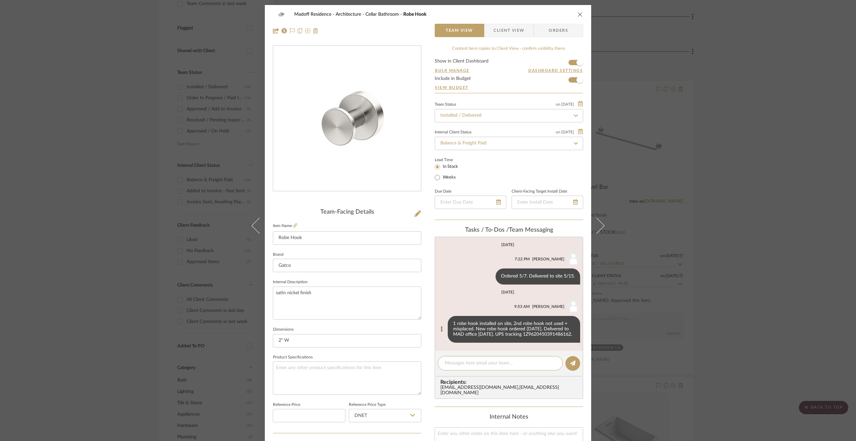
click at [441, 328] on icon at bounding box center [442, 328] width 2 height 5
click at [423, 279] on div at bounding box center [428, 220] width 856 height 441
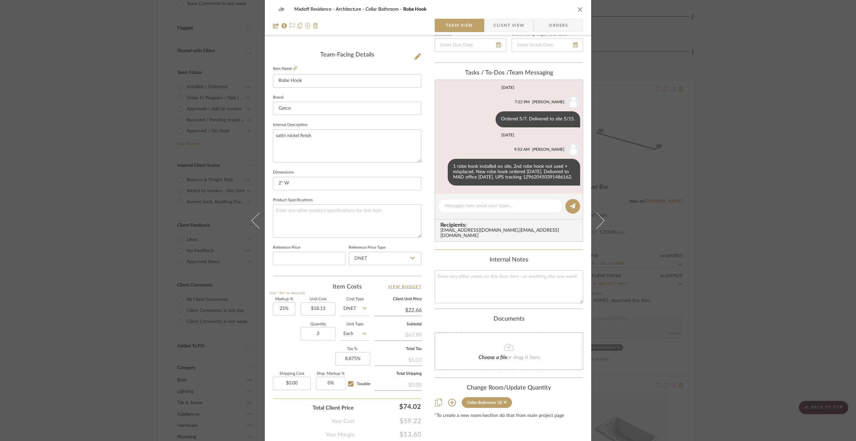
scroll to position [180, 0]
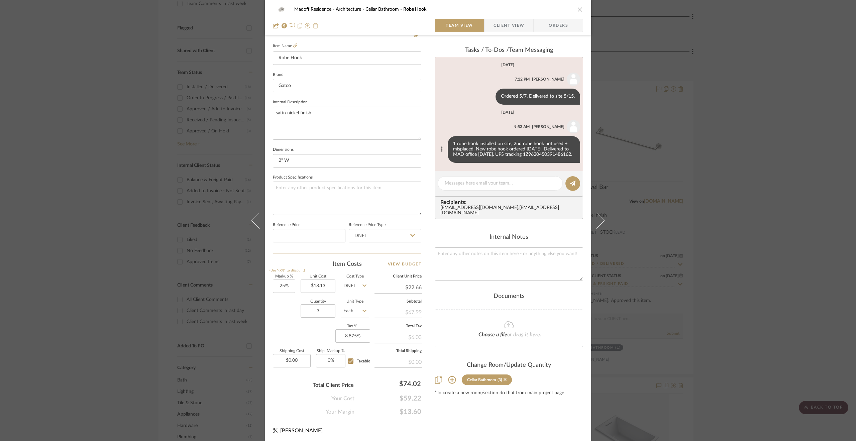
click at [441, 147] on icon at bounding box center [442, 148] width 2 height 5
click at [424, 141] on button "Edit Message" at bounding box center [412, 141] width 46 height 16
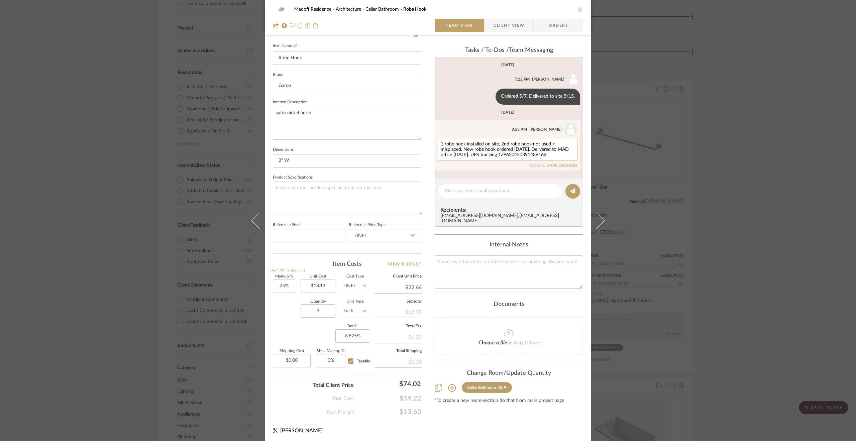
drag, startPoint x: 507, startPoint y: 145, endPoint x: 501, endPoint y: 145, distance: 5.7
click at [501, 145] on textarea "1 robe hook installed on site, 2nd robe hook not used + misplaced. New robe hoo…" at bounding box center [508, 150] width 134 height 16
click at [524, 143] on textarea "1 robe hook installed on site, 2 robe hook not used + misplaced. New robe hook …" at bounding box center [508, 150] width 134 height 16
type textarea "1 robe hook installed on site, 2 robe hooks not used + misplaced. New robe hook…"
click at [568, 165] on button "SAVE CHANGES" at bounding box center [562, 166] width 30 height 5
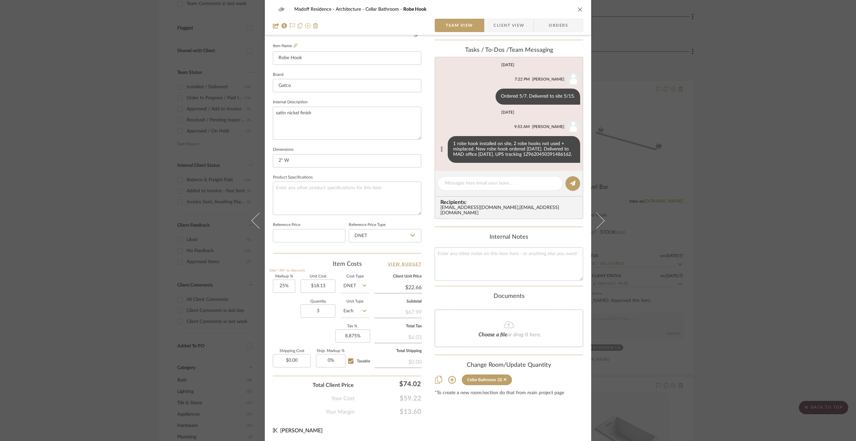
click at [441, 148] on icon at bounding box center [442, 148] width 2 height 5
click at [417, 145] on button "Edit Message" at bounding box center [412, 141] width 46 height 16
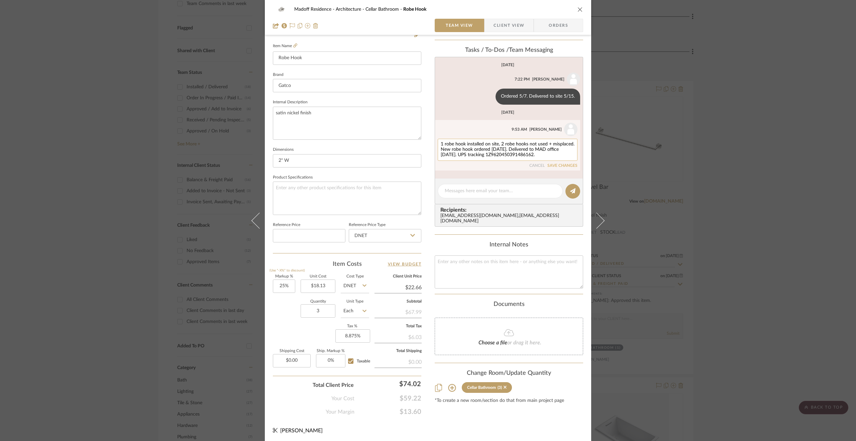
click at [505, 149] on textarea "1 robe hook installed on site, 2 robe hooks not used + misplaced. New robe hook…" at bounding box center [508, 150] width 134 height 16
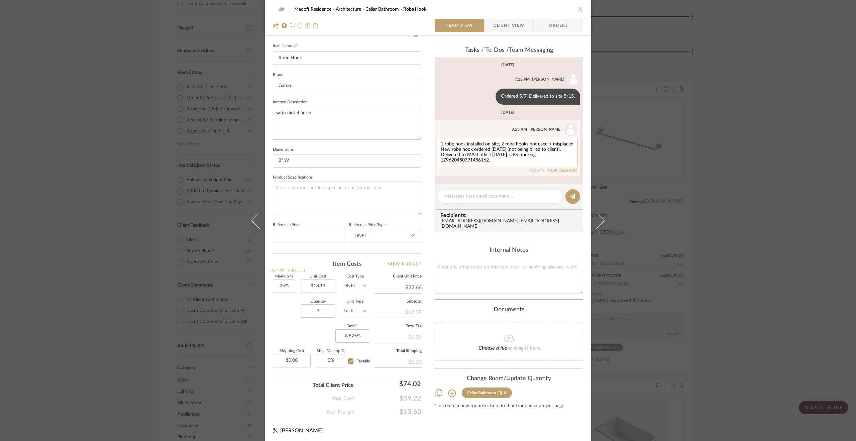
type textarea "1 robe hook installed on site, 2 robe hooks not used + misplaced. New robe hook…"
click at [555, 174] on li "[PERSON_NAME] 9:53 AM 1 robe hook installed on site, 2 robe hooks not used + mi…" at bounding box center [507, 148] width 145 height 56
click at [555, 170] on button "SAVE CHANGES" at bounding box center [562, 171] width 30 height 5
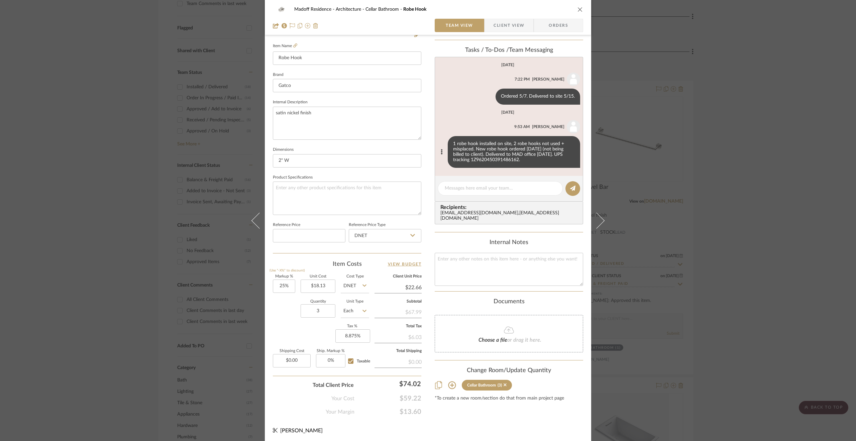
click at [686, 211] on div "Madoff Residence - Architecture Cellar Bathroom Robe Hook Team View Client View…" at bounding box center [428, 220] width 856 height 441
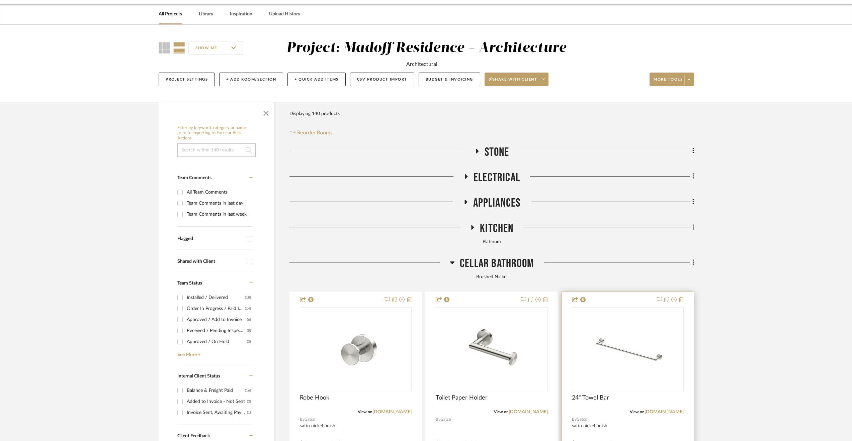
scroll to position [0, 0]
